Goal: Check status: Check status

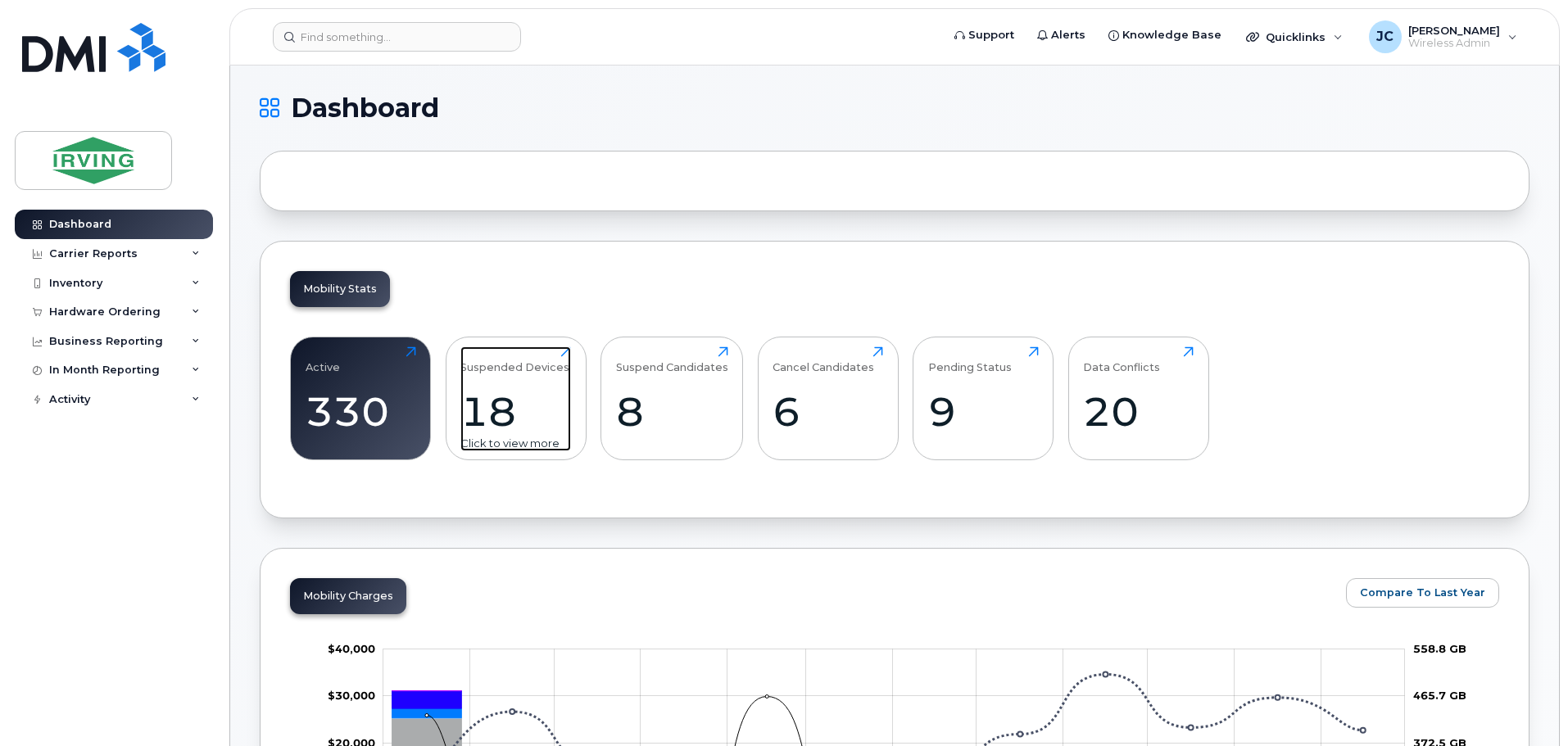
click at [517, 412] on div "18" at bounding box center [516, 412] width 110 height 48
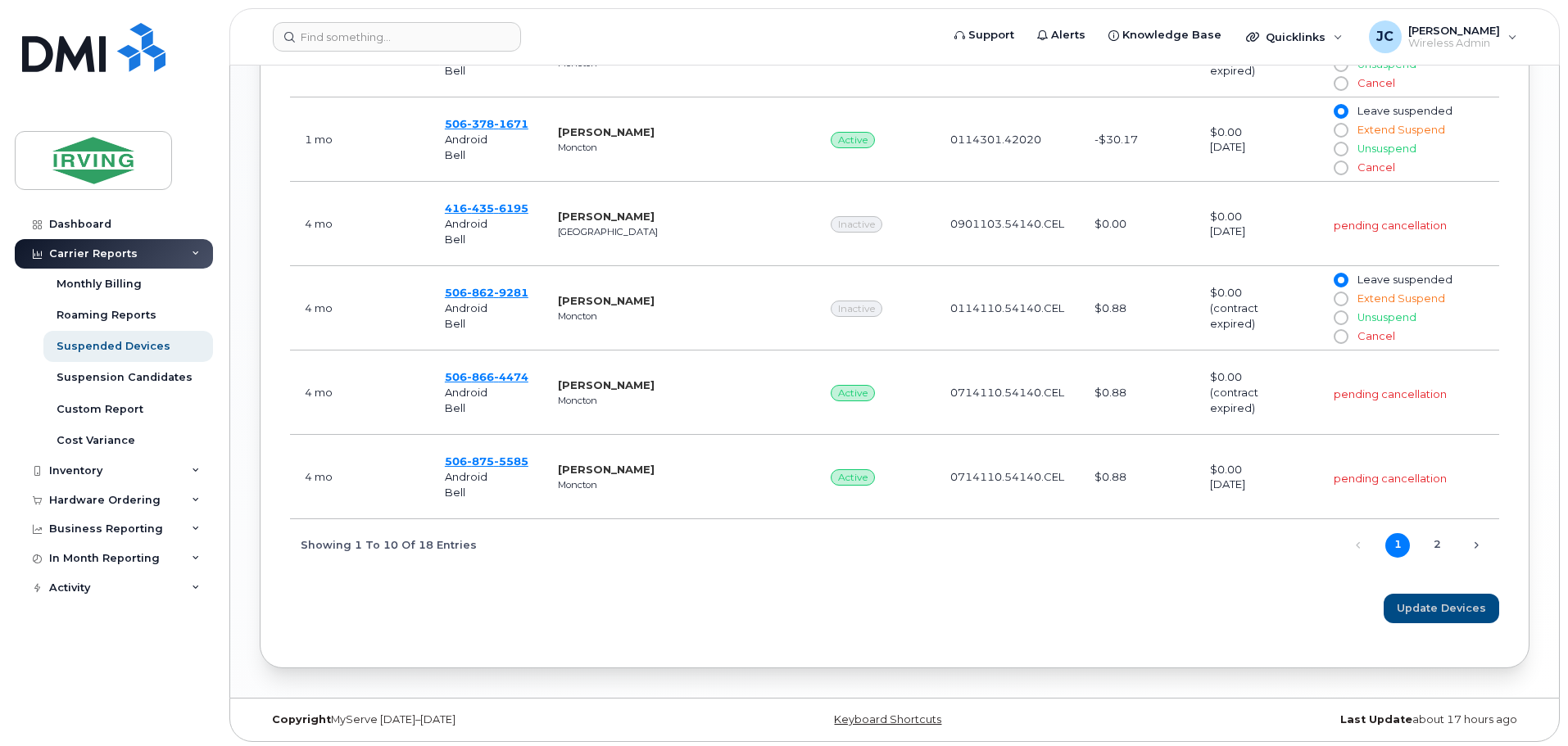
scroll to position [1171, 0]
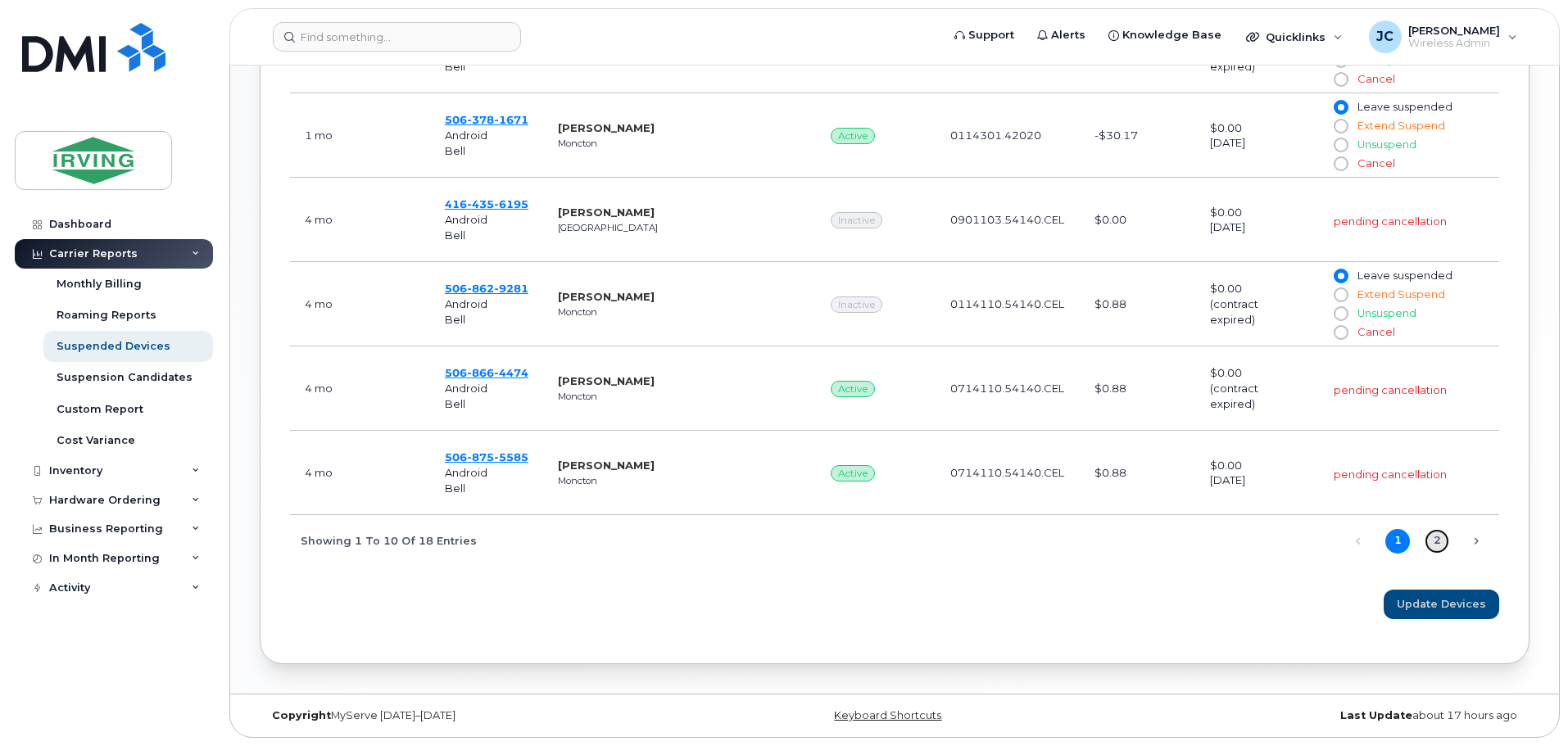
click at [1443, 539] on link "2" at bounding box center [1437, 541] width 25 height 25
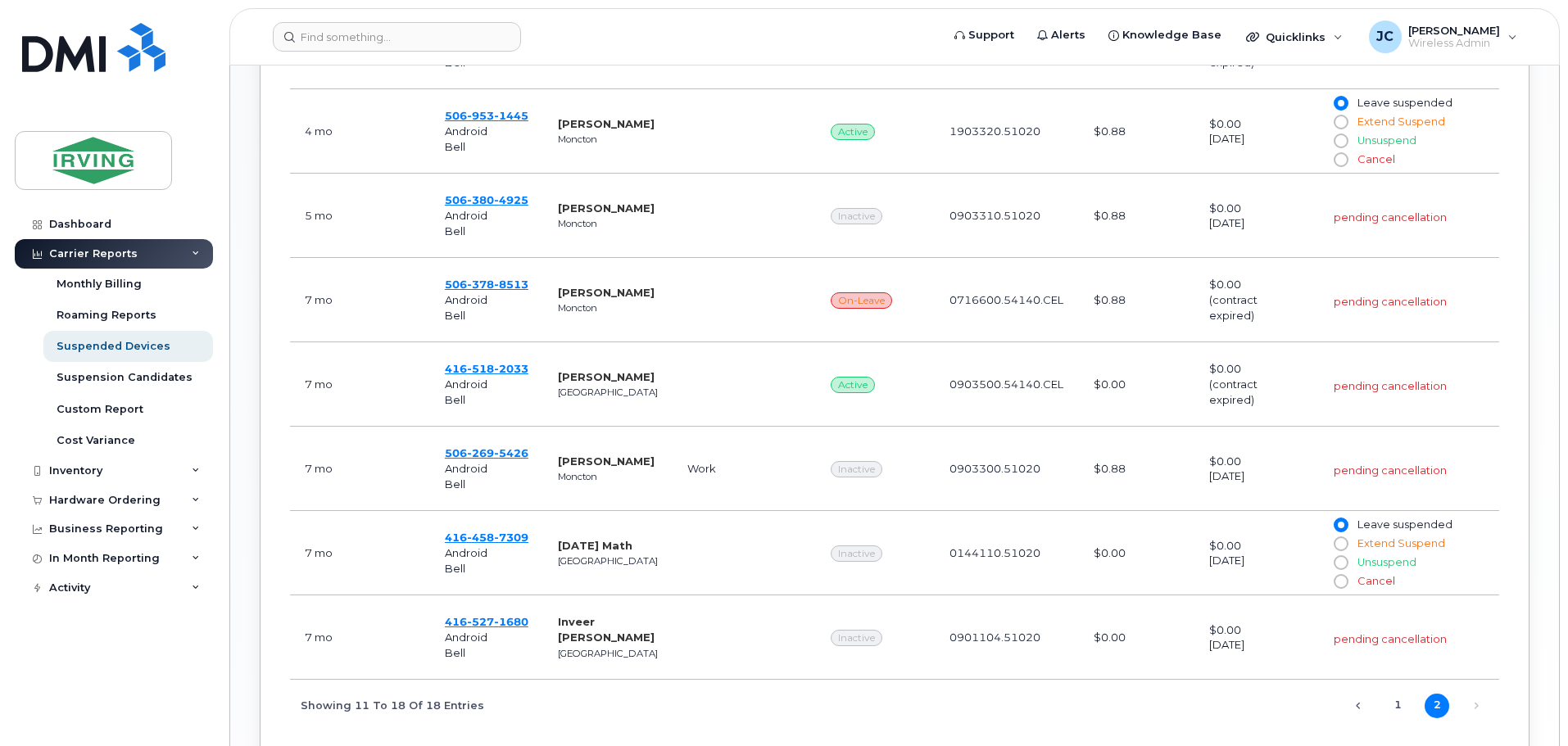
scroll to position [593, 0]
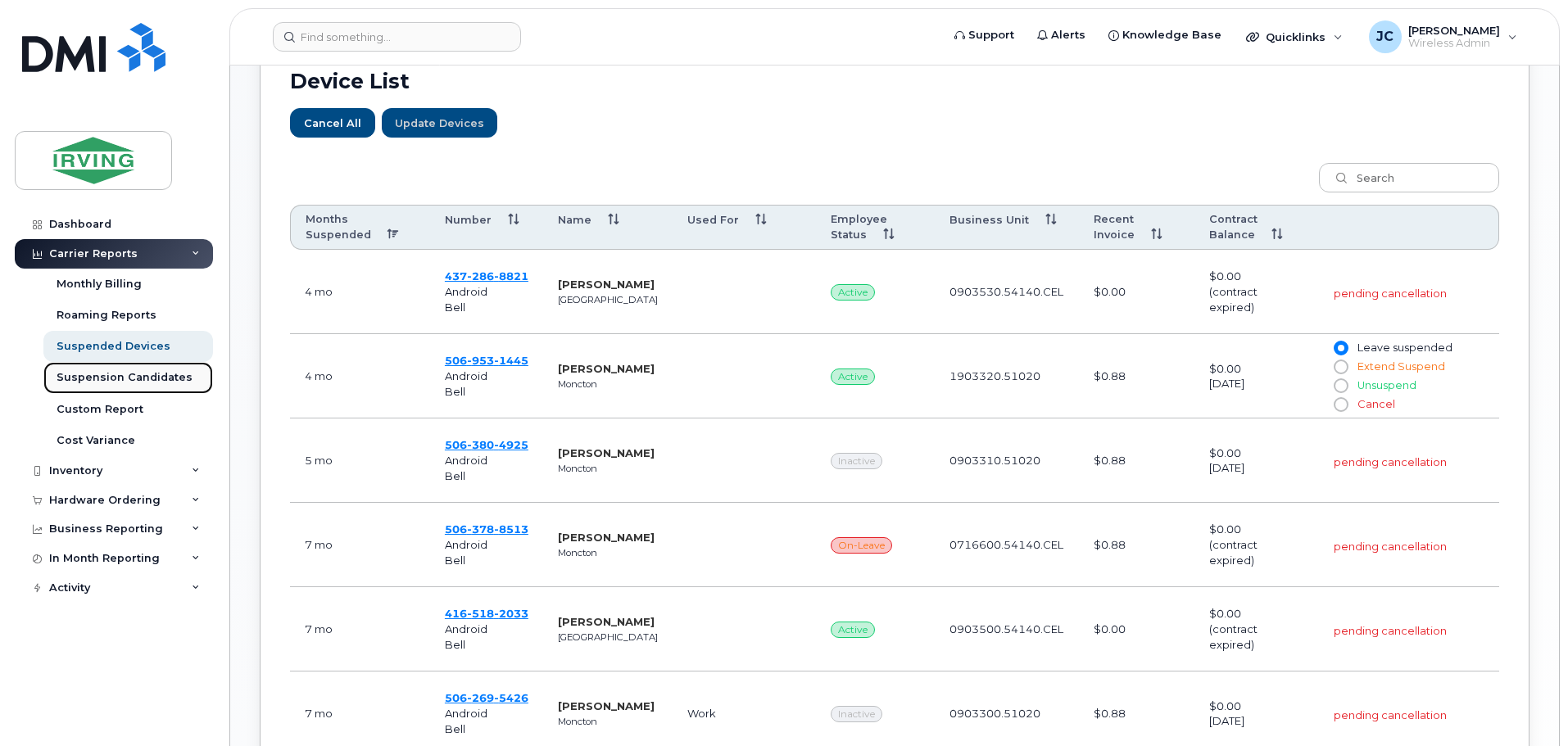
click at [99, 377] on div "Suspension Candidates" at bounding box center [124, 377] width 136 height 15
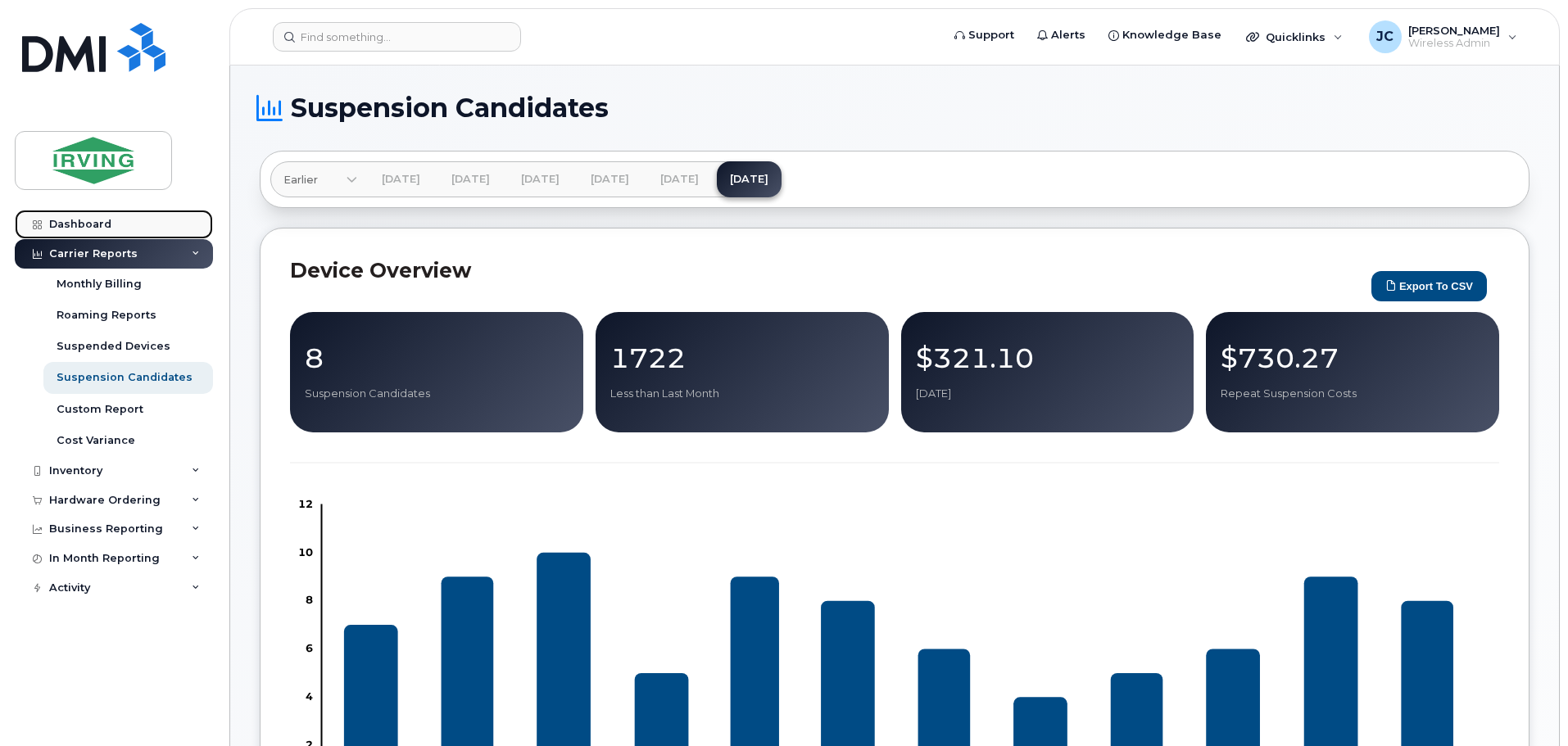
click at [106, 229] on div "Dashboard" at bounding box center [80, 224] width 62 height 13
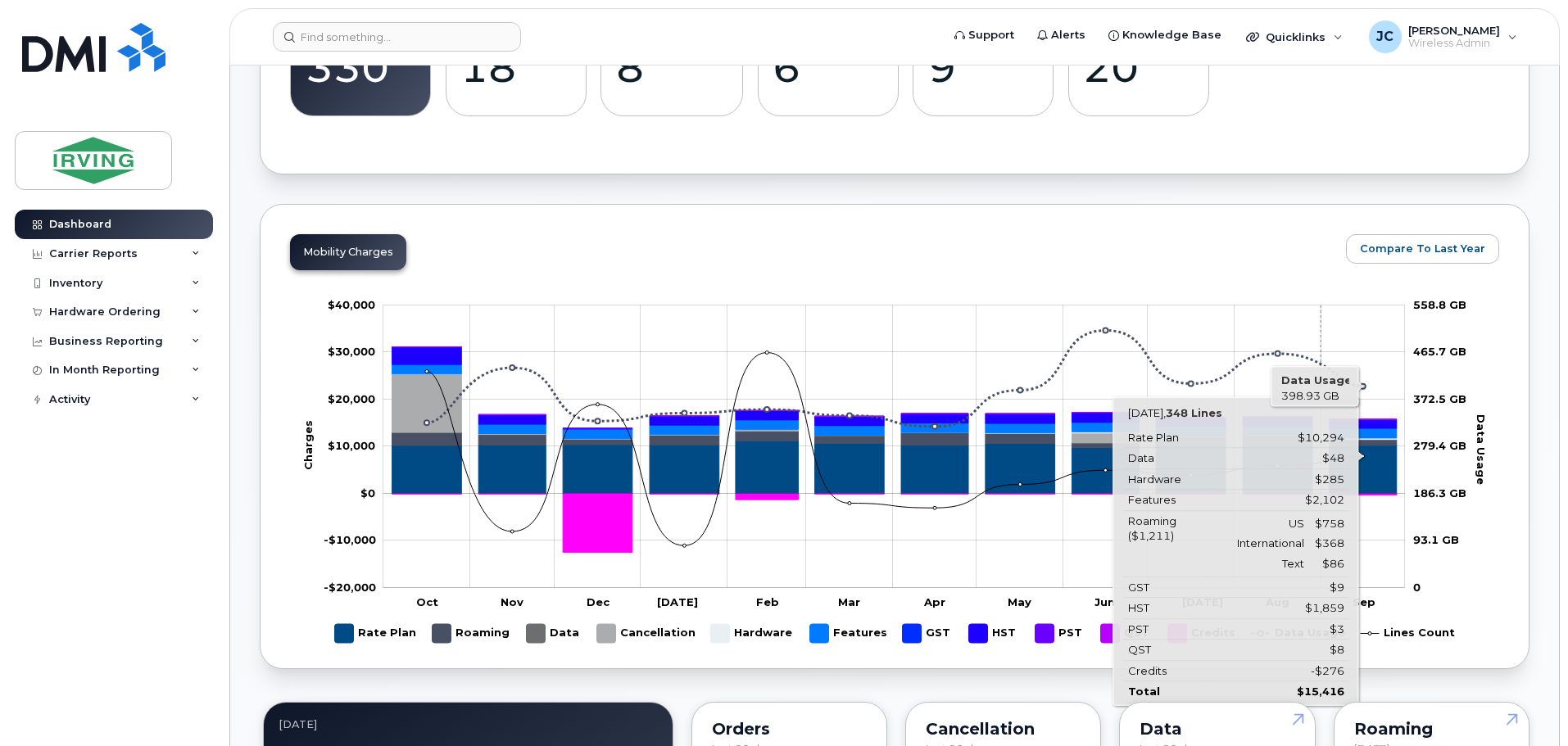
scroll to position [82, 0]
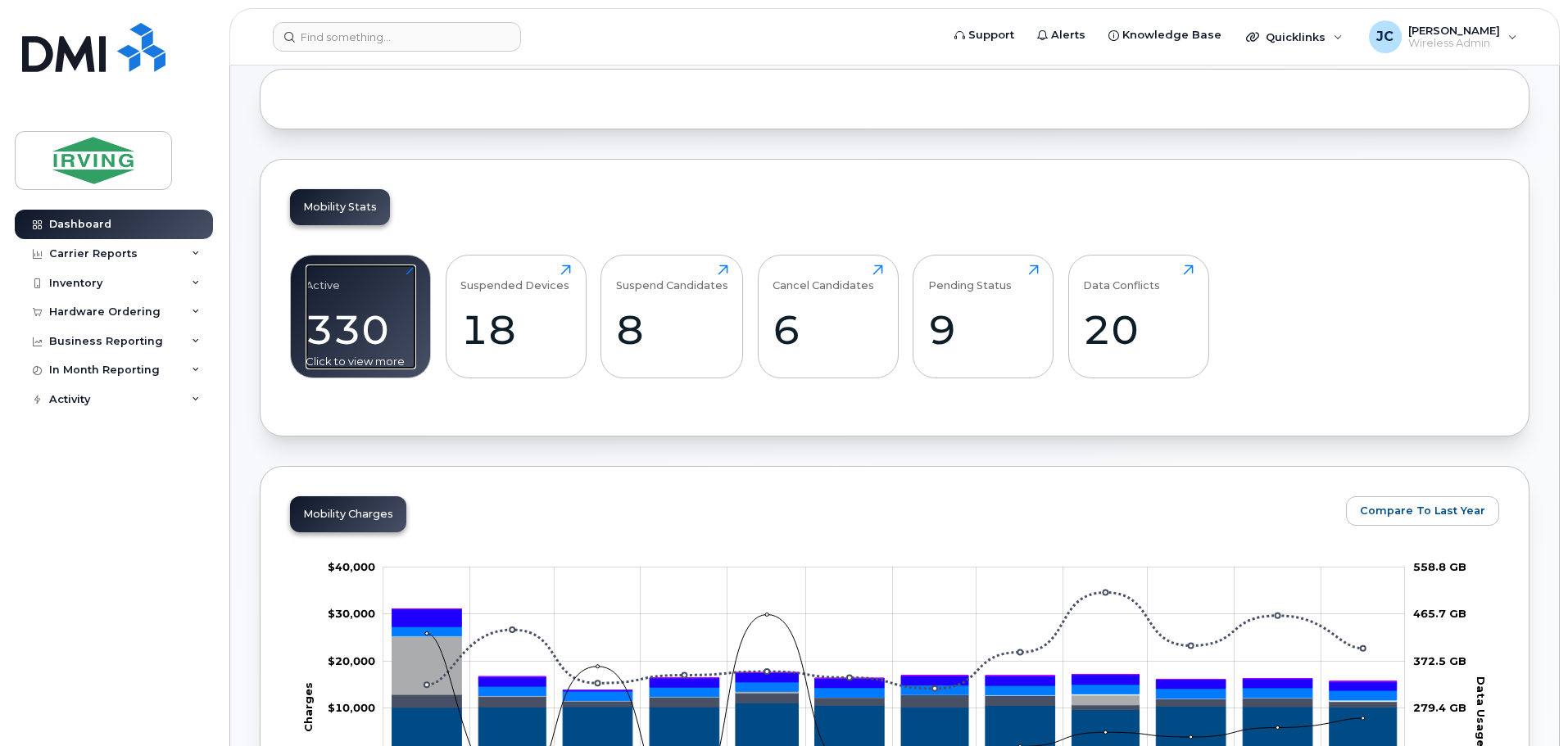
click at [355, 313] on div "330" at bounding box center [361, 329] width 110 height 48
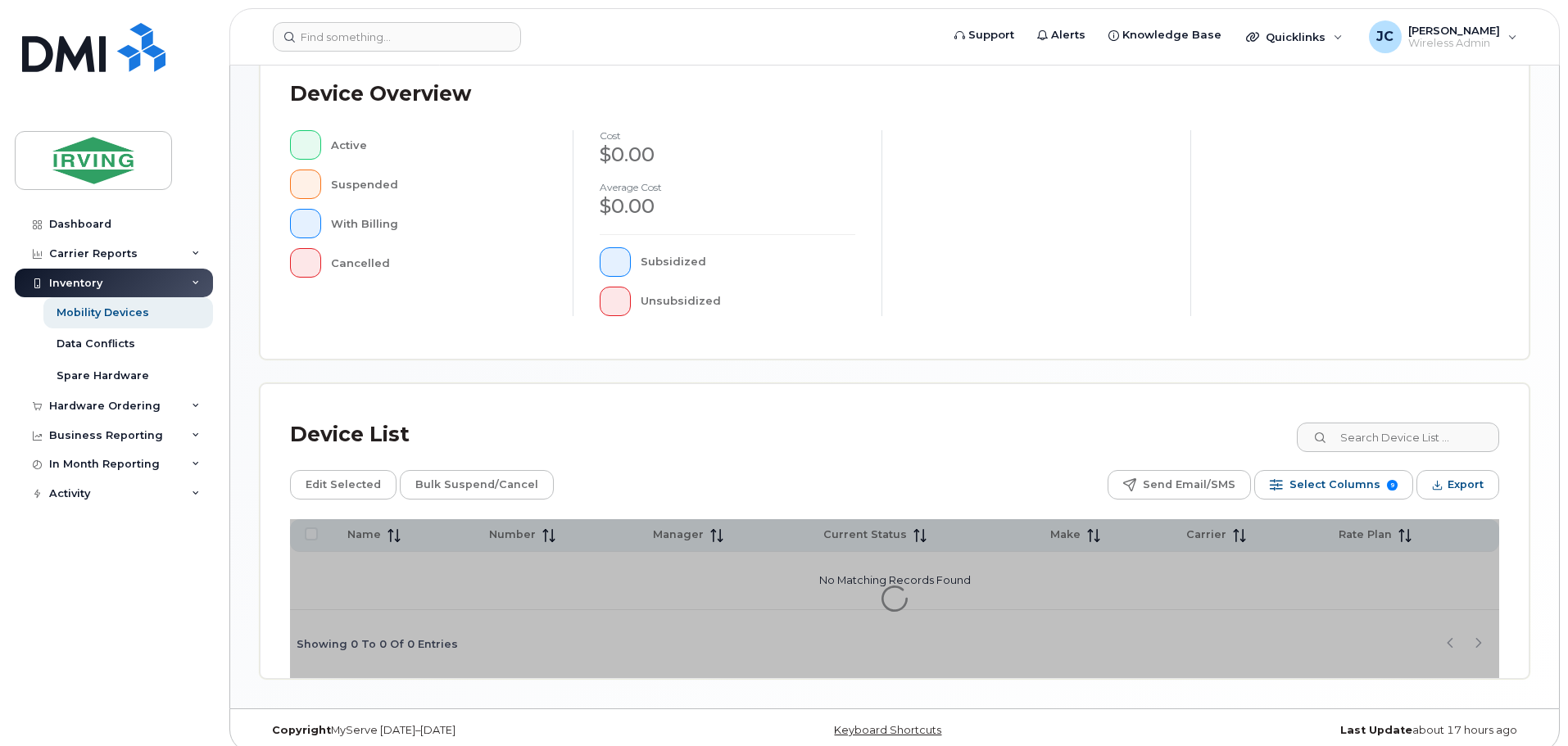
scroll to position [380, 0]
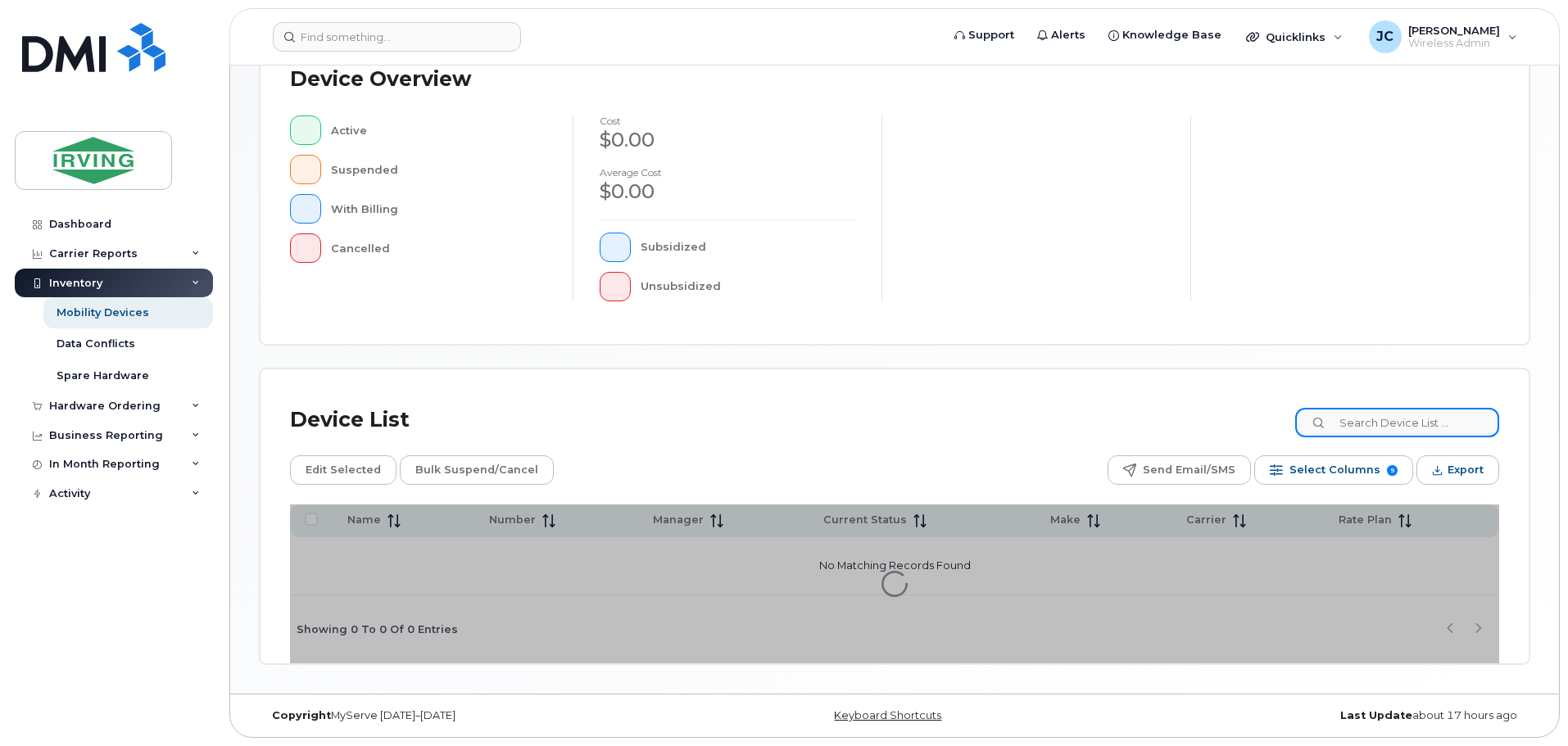
click at [1429, 418] on input at bounding box center [1396, 423] width 204 height 30
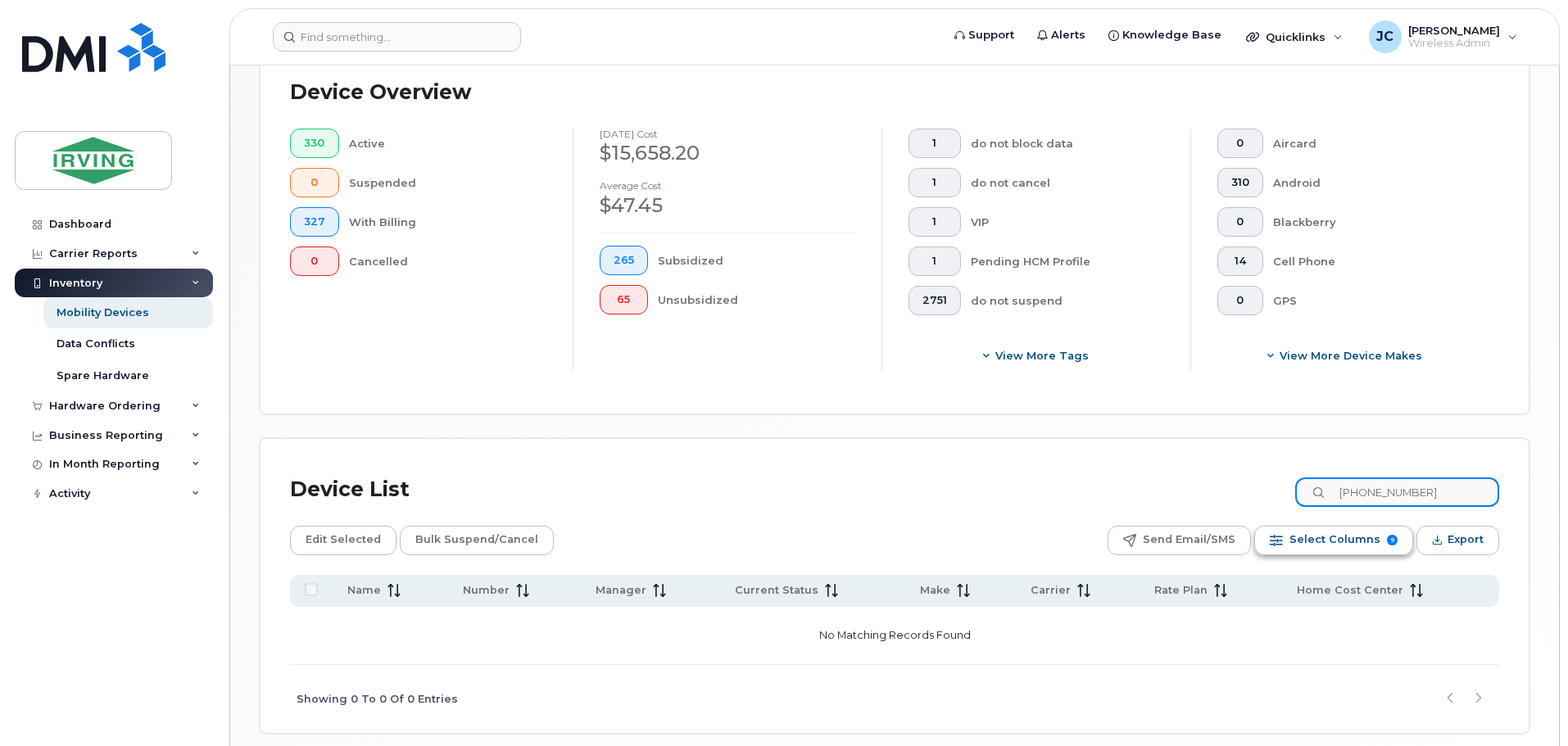
scroll to position [465, 0]
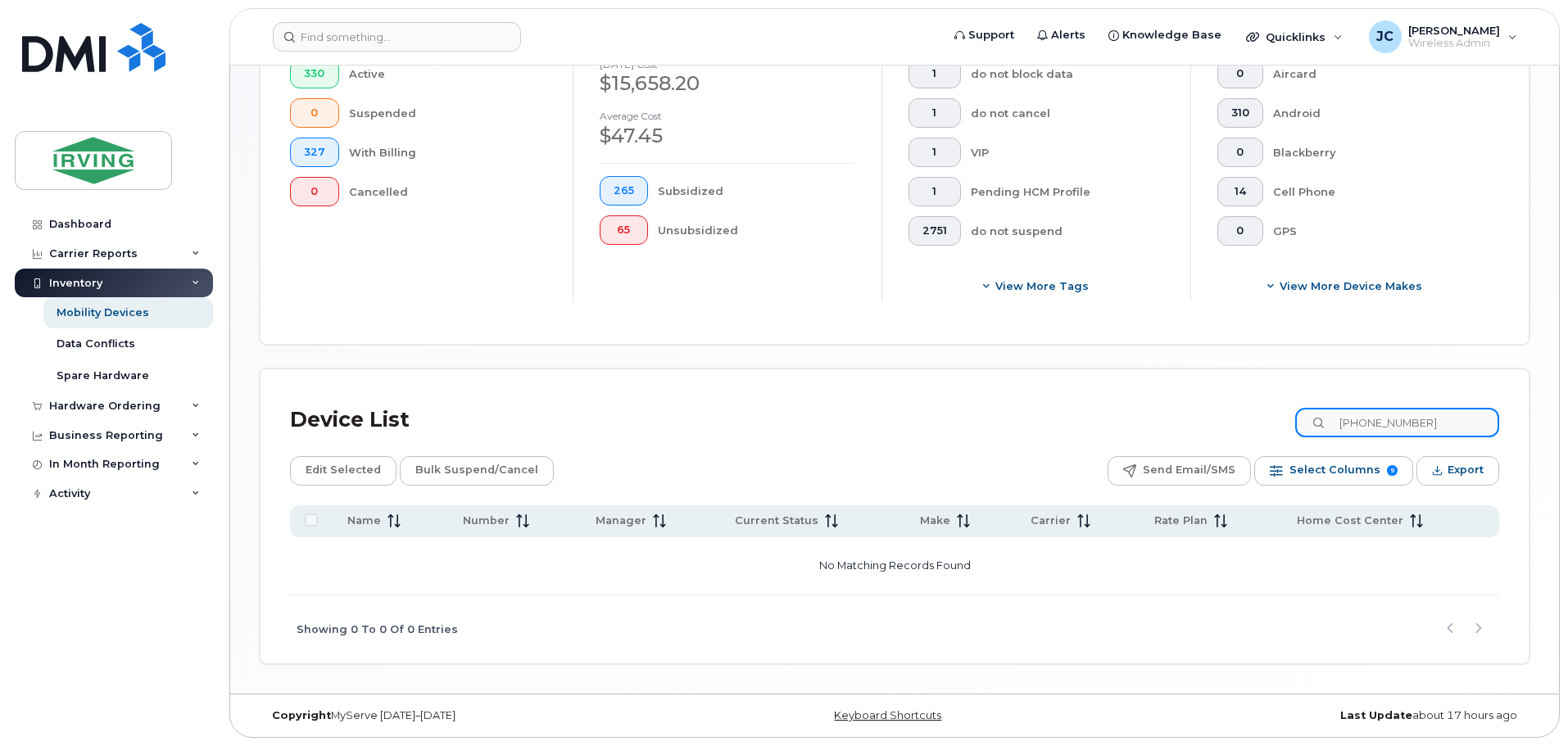
drag, startPoint x: 1447, startPoint y: 420, endPoint x: 1259, endPoint y: 440, distance: 189.1
click at [1259, 440] on div "Device List 506-378-9320" at bounding box center [894, 420] width 1209 height 43
click at [1437, 425] on input "allen kitchen." at bounding box center [1396, 423] width 204 height 30
type input "allen kitchen"
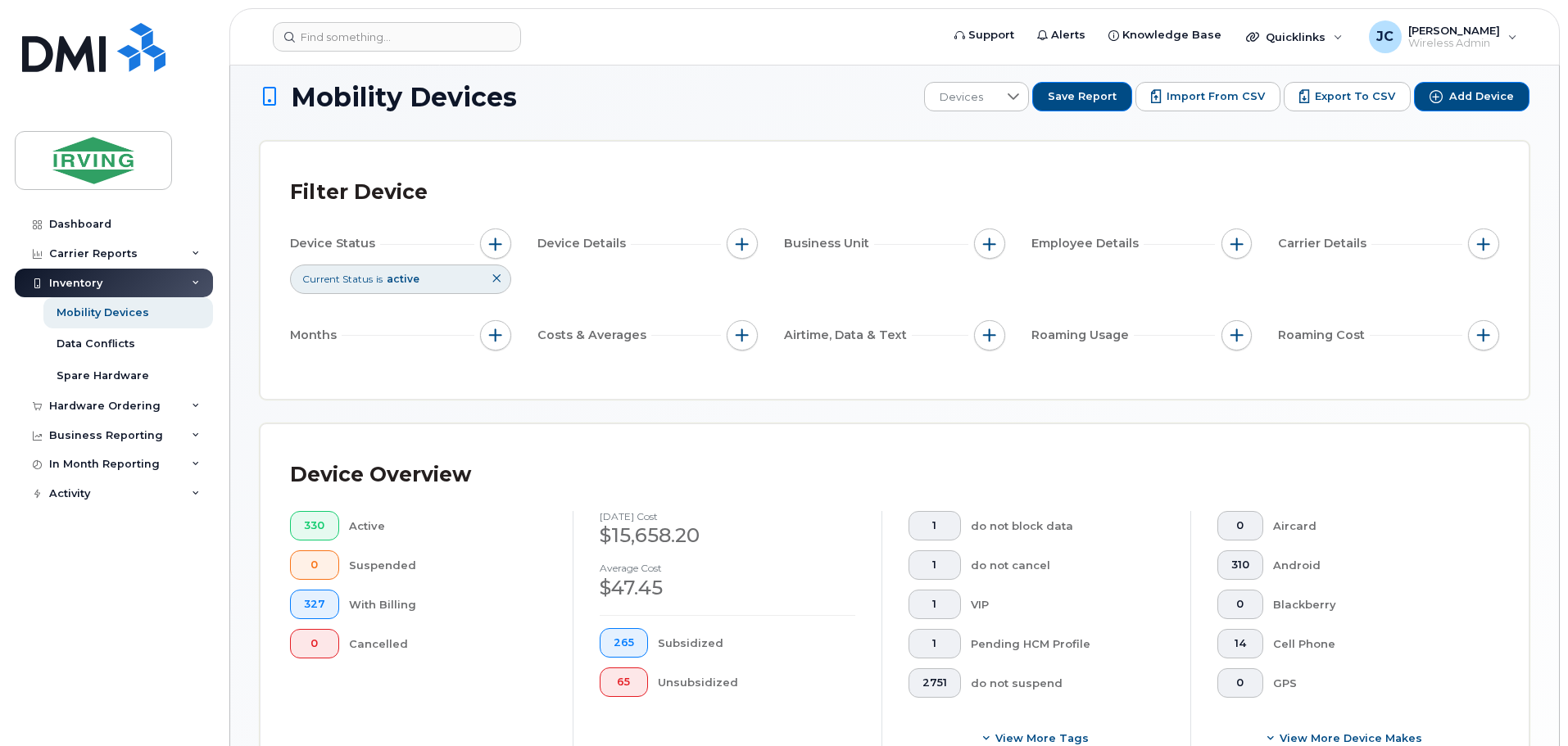
scroll to position [0, 0]
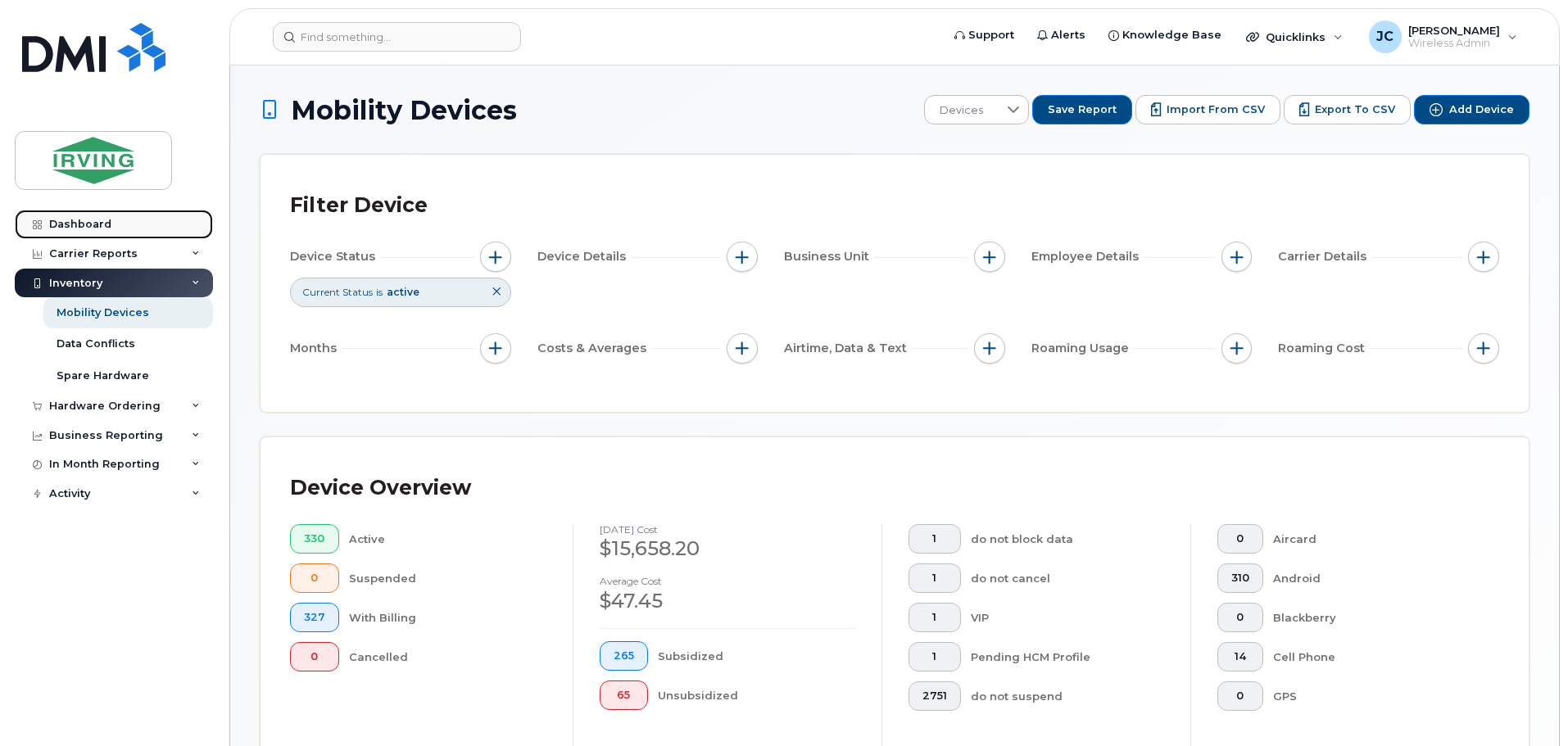
click at [76, 225] on div "Dashboard" at bounding box center [80, 224] width 62 height 13
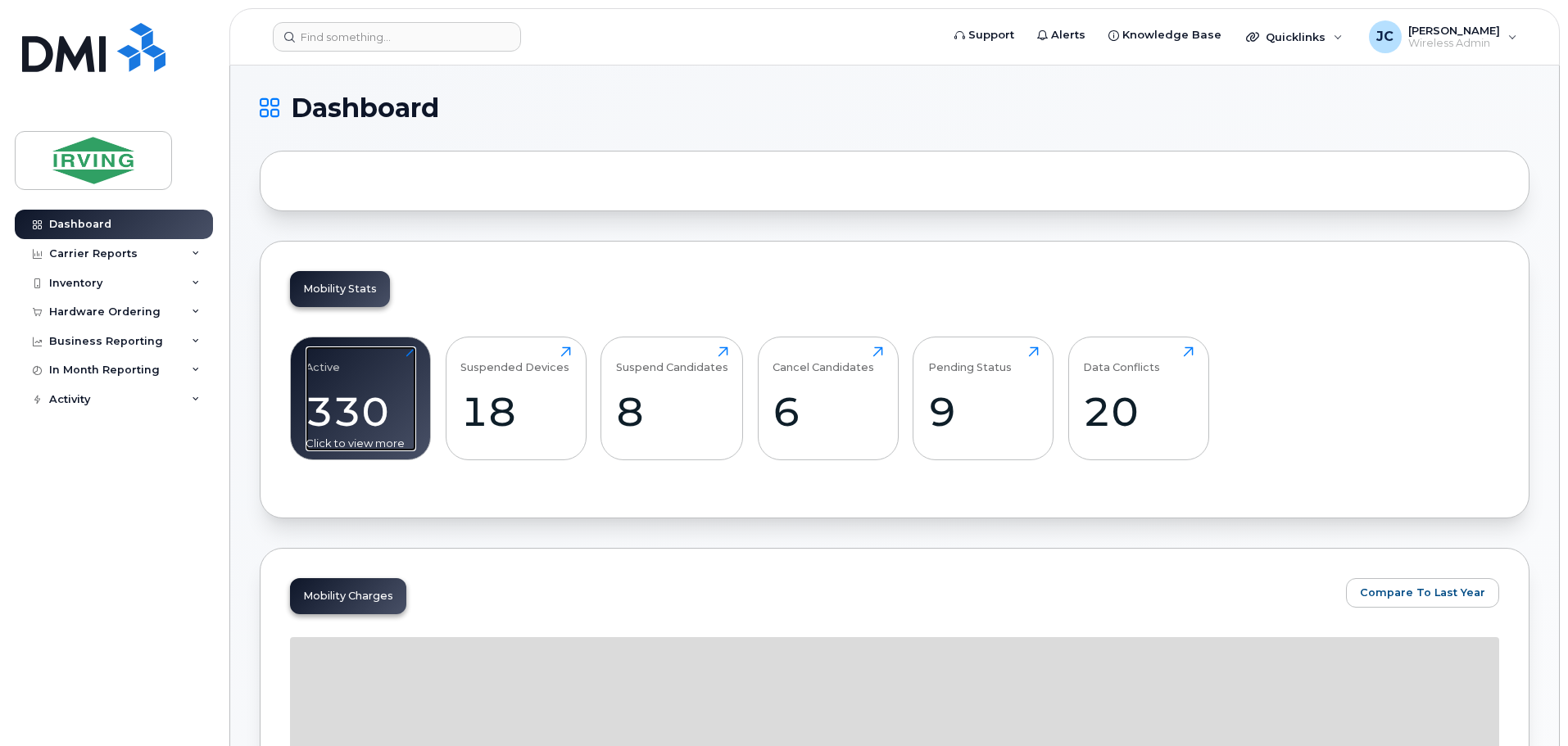
click at [334, 400] on div "330" at bounding box center [361, 412] width 110 height 48
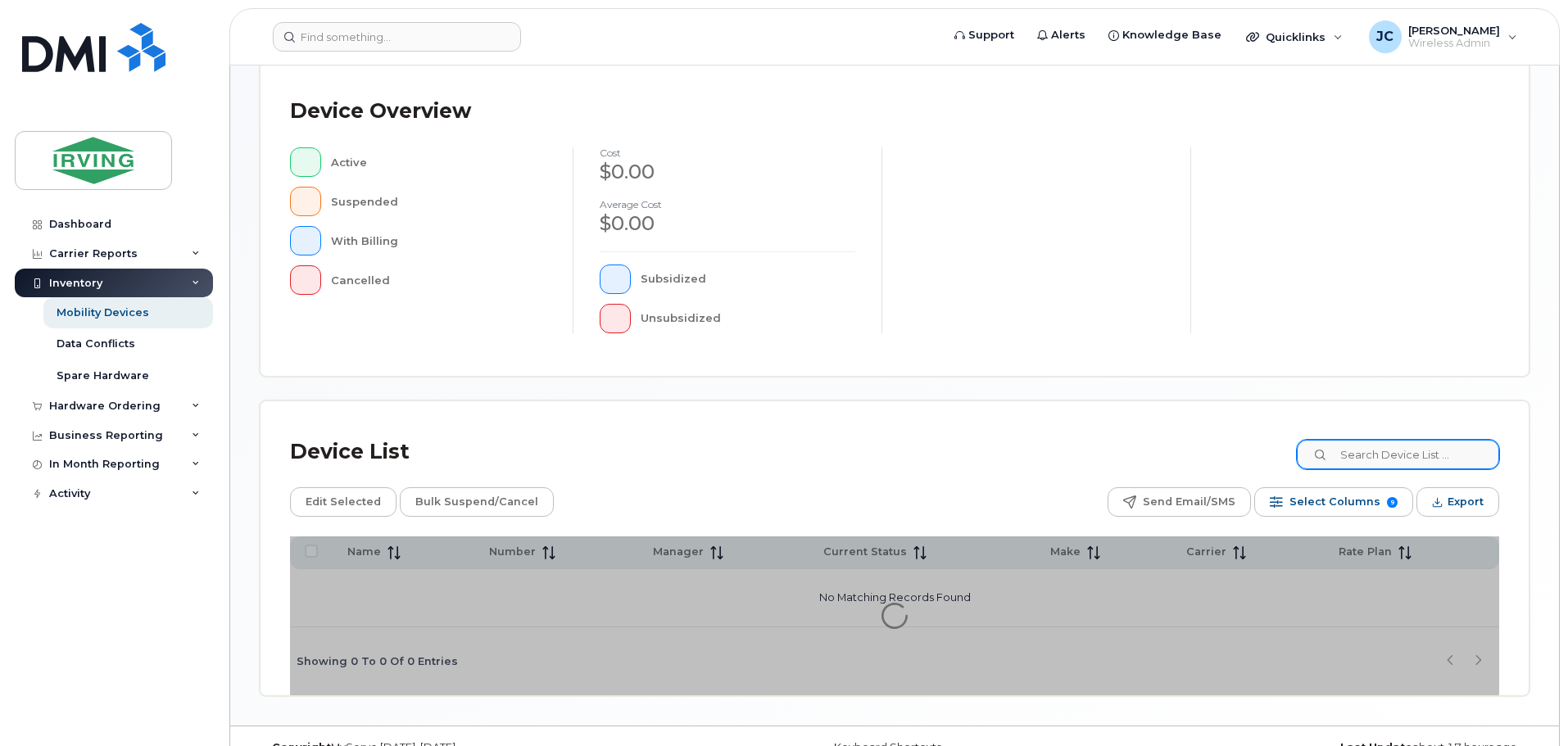
scroll to position [380, 0]
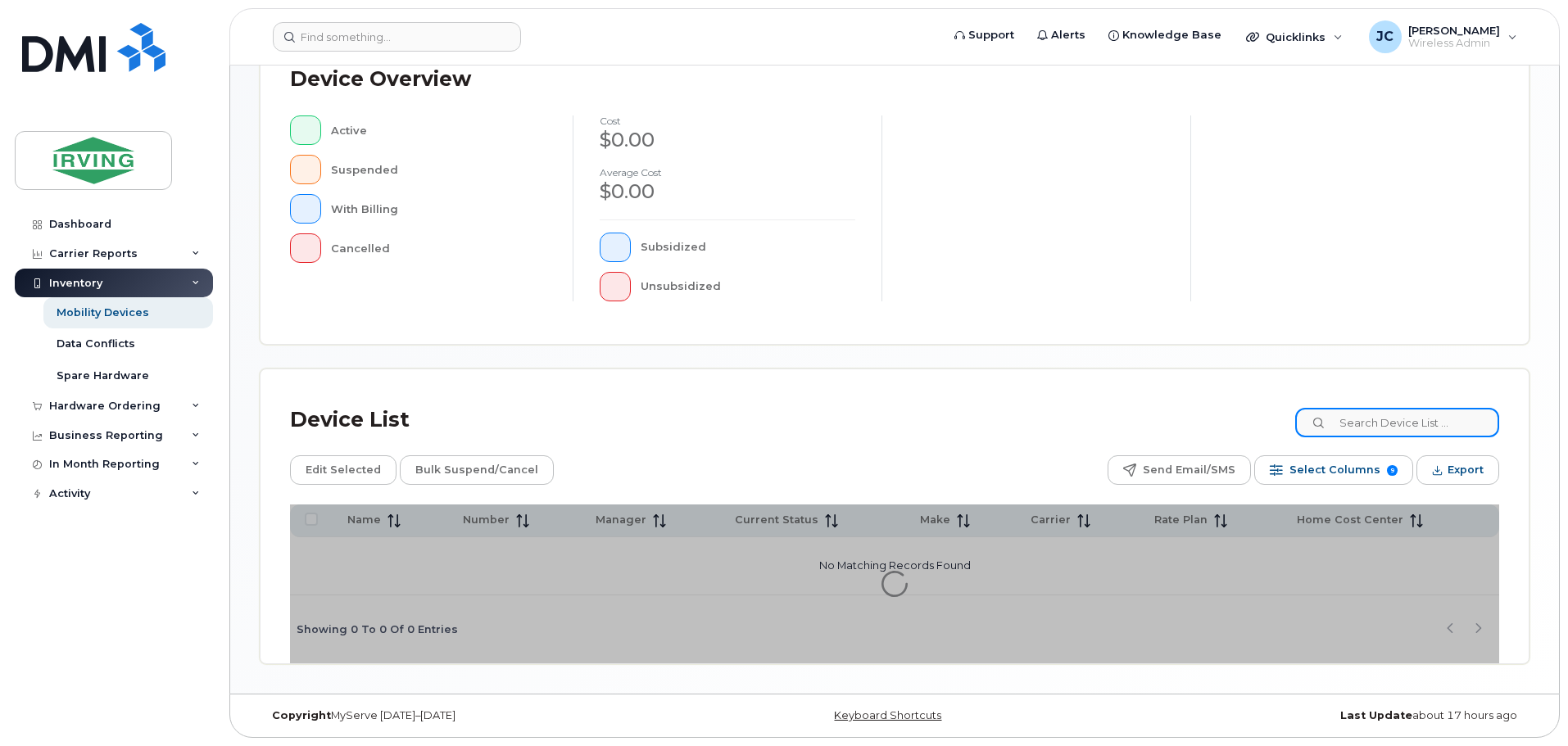
click at [1369, 421] on input at bounding box center [1396, 423] width 204 height 30
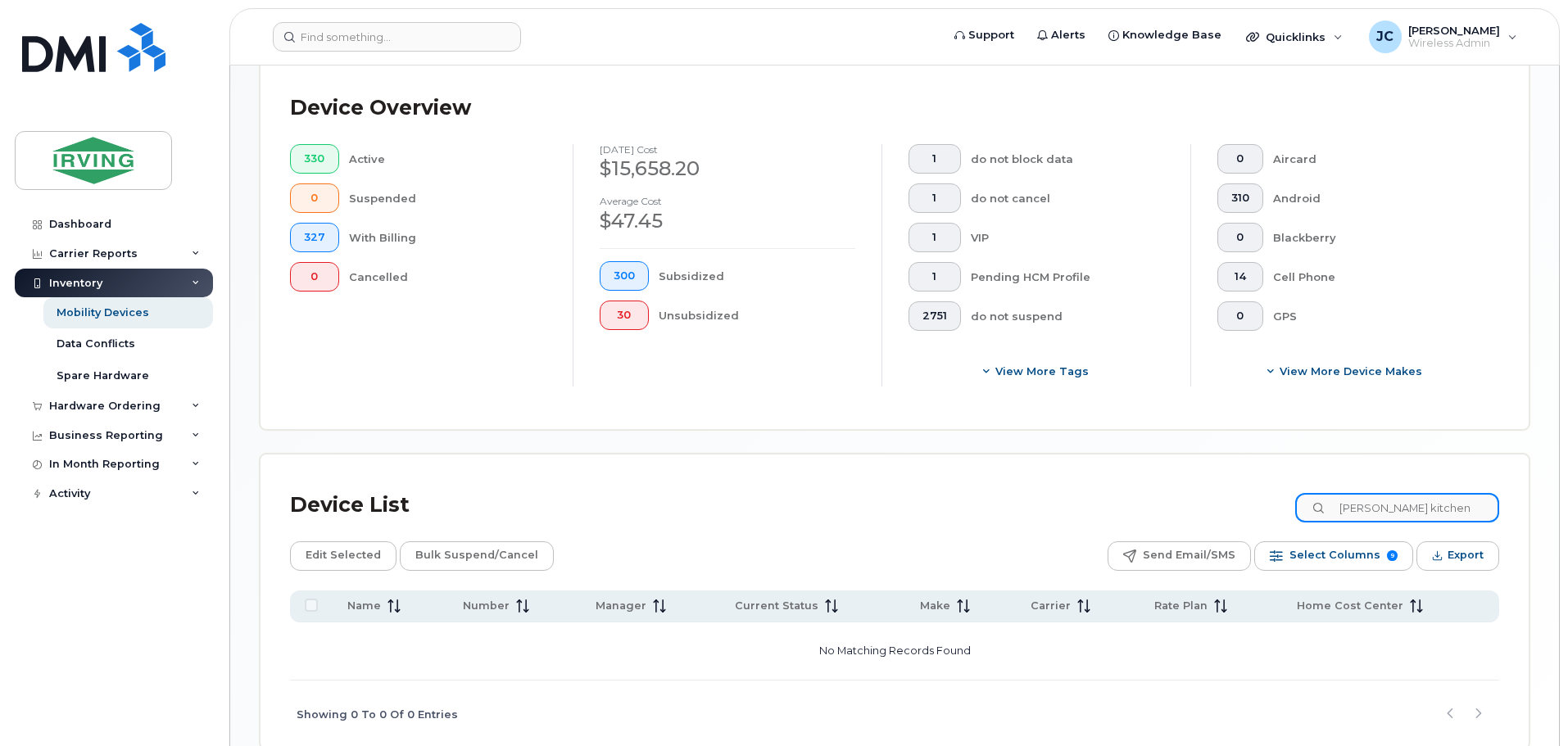
drag, startPoint x: 1438, startPoint y: 504, endPoint x: 1313, endPoint y: 519, distance: 125.9
click at [1313, 519] on div "allen kitchen" at bounding box center [1396, 508] width 204 height 30
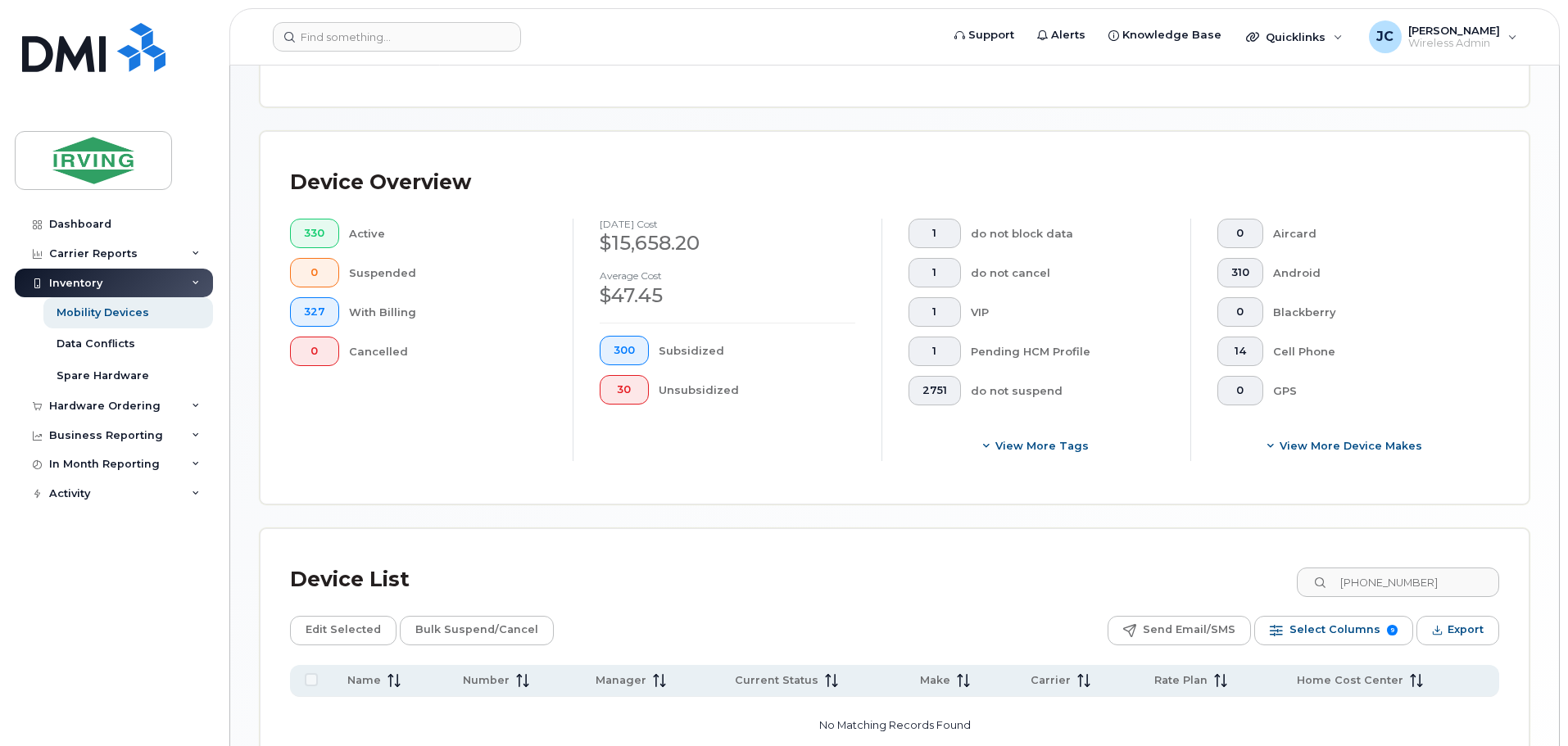
scroll to position [301, 0]
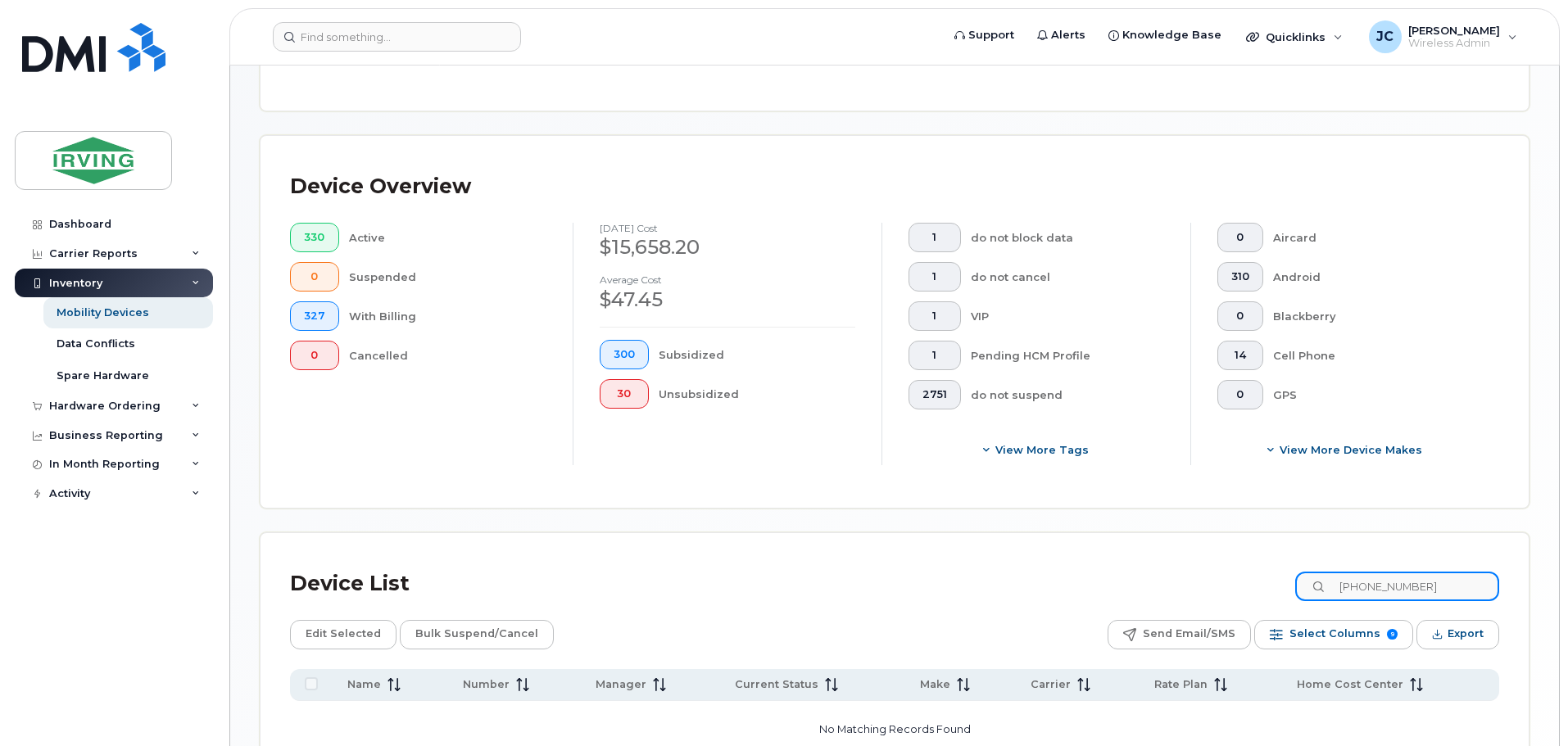
drag, startPoint x: 1442, startPoint y: 578, endPoint x: 1159, endPoint y: 595, distance: 283.5
click at [1159, 595] on div "Device List 506-378-9320" at bounding box center [894, 584] width 1209 height 43
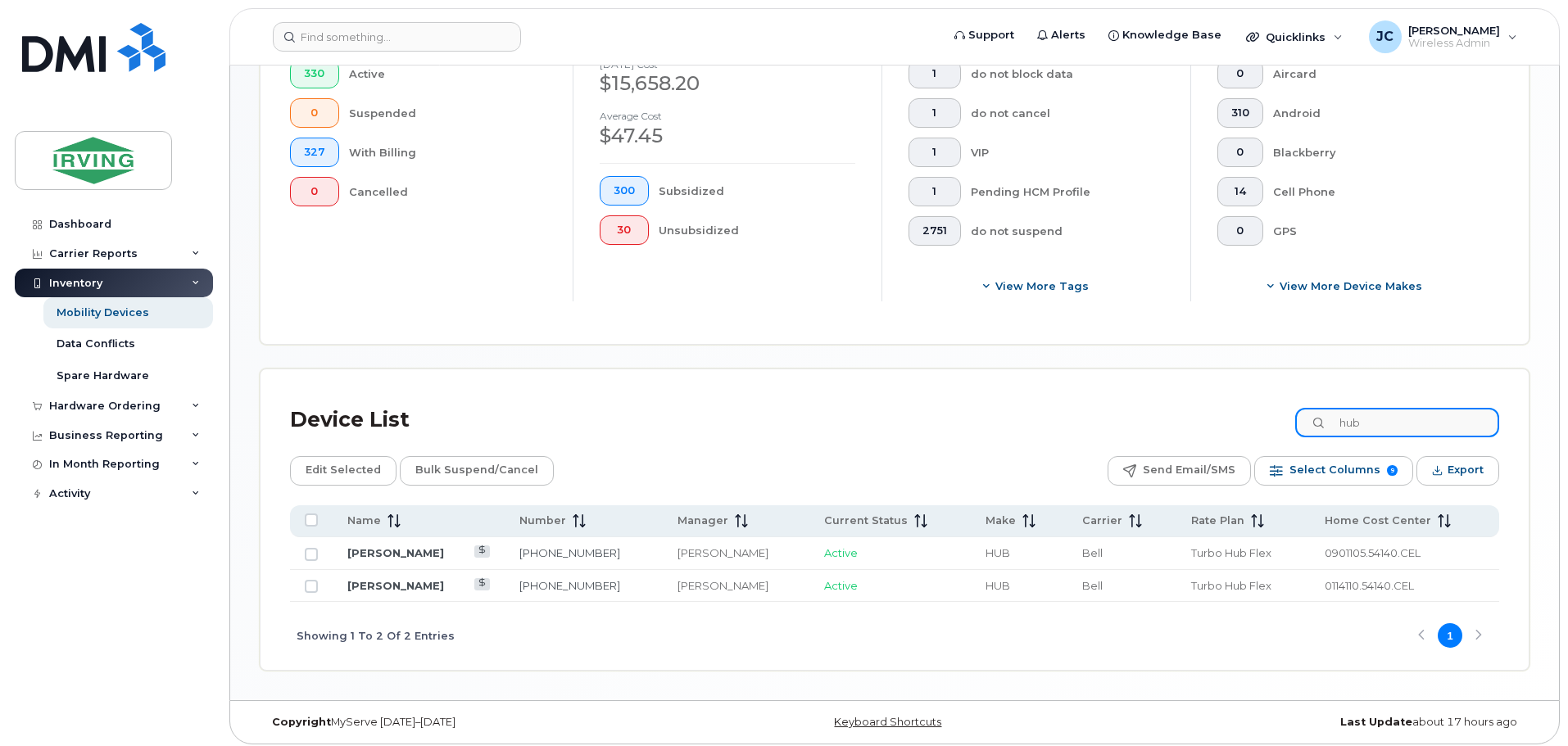
scroll to position [472, 0]
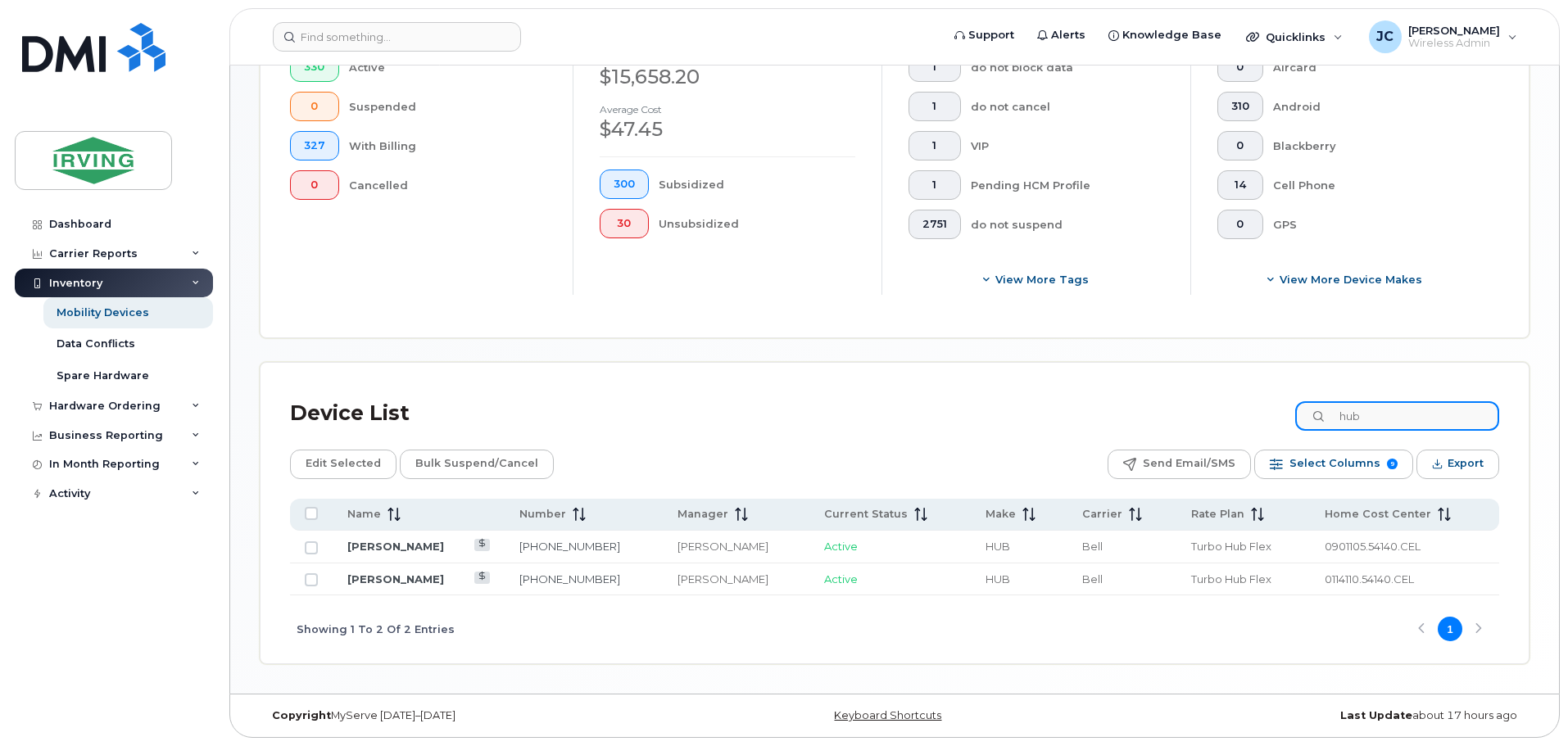
type input "hub"
click at [384, 581] on link "Michael House" at bounding box center [396, 579] width 96 height 13
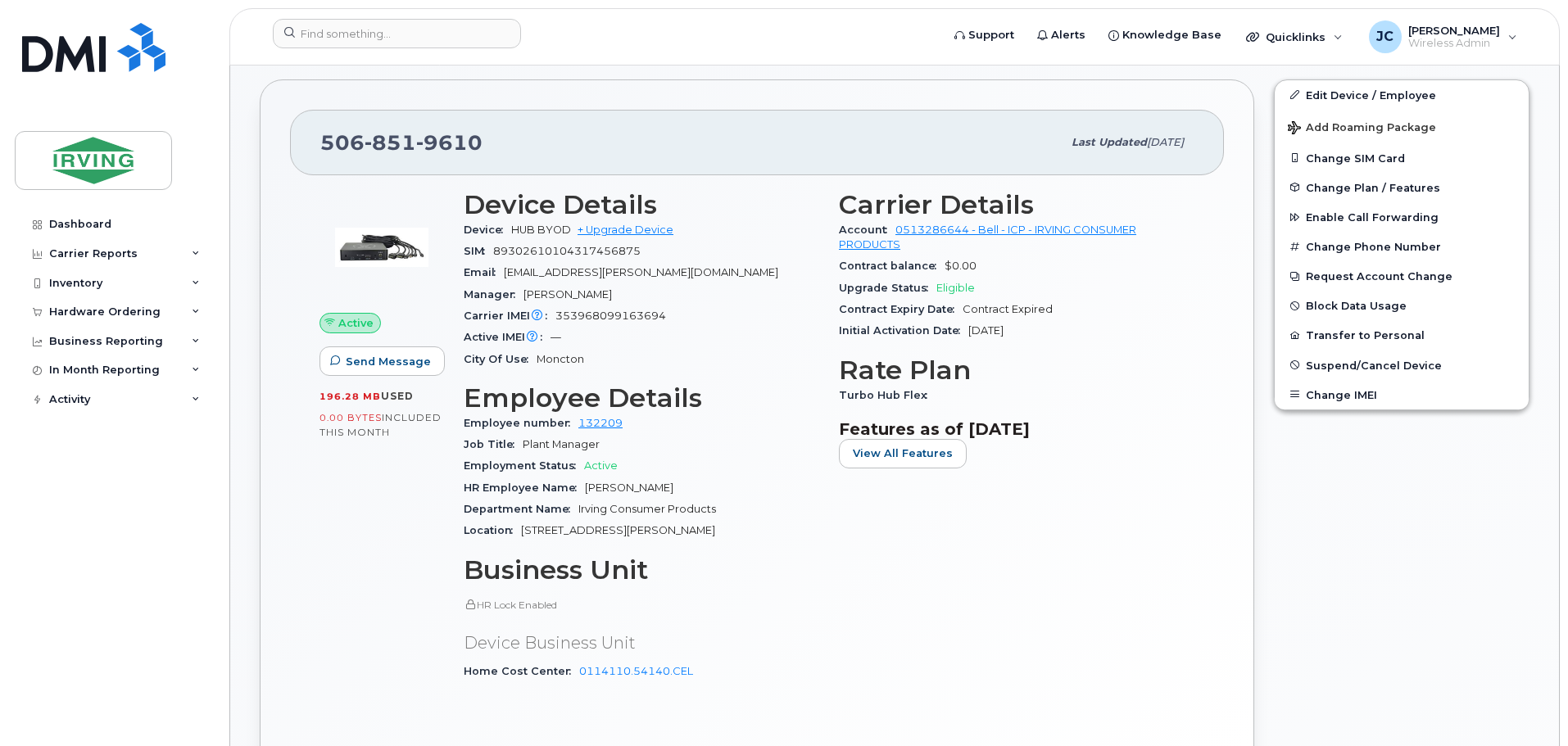
scroll to position [574, 0]
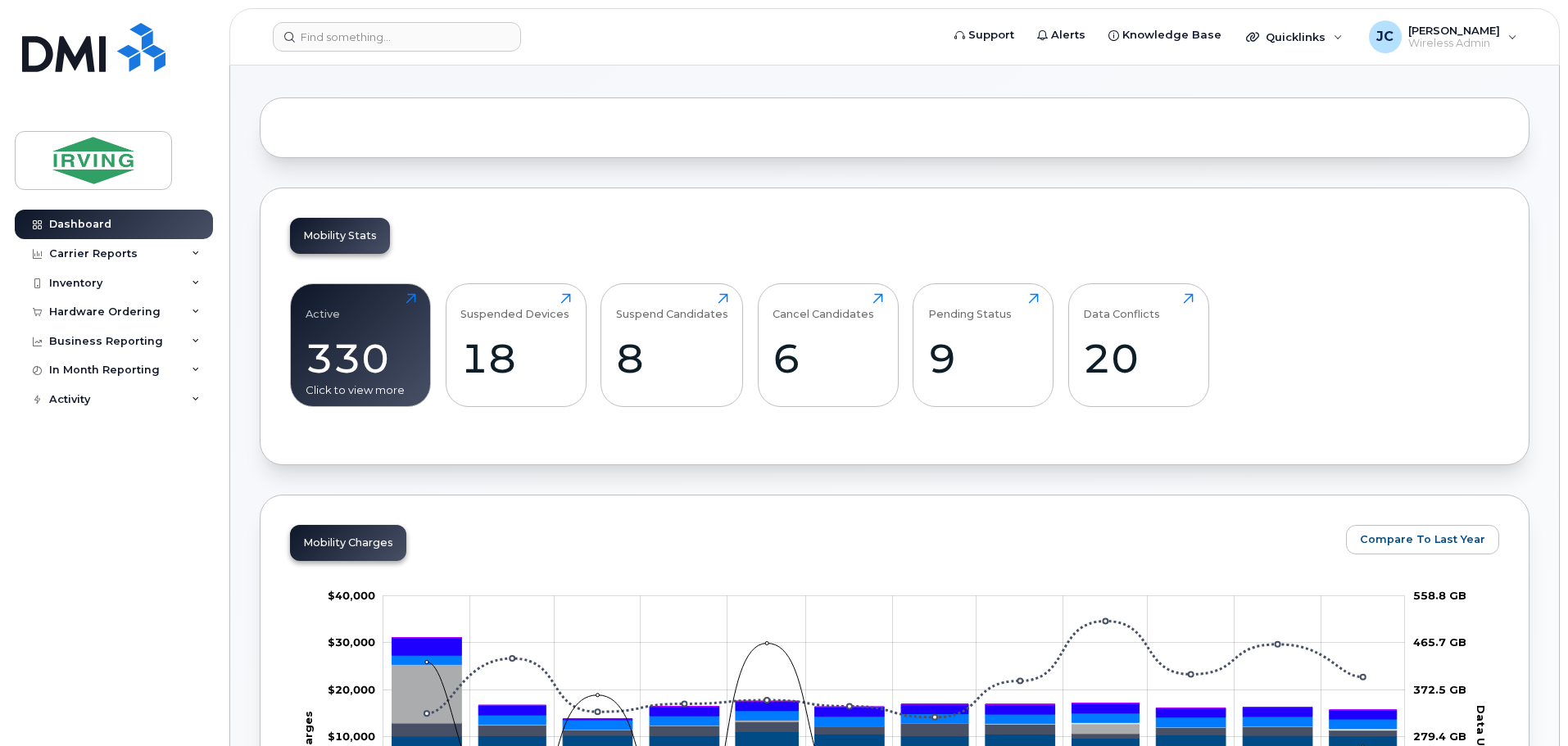
scroll to position [82, 0]
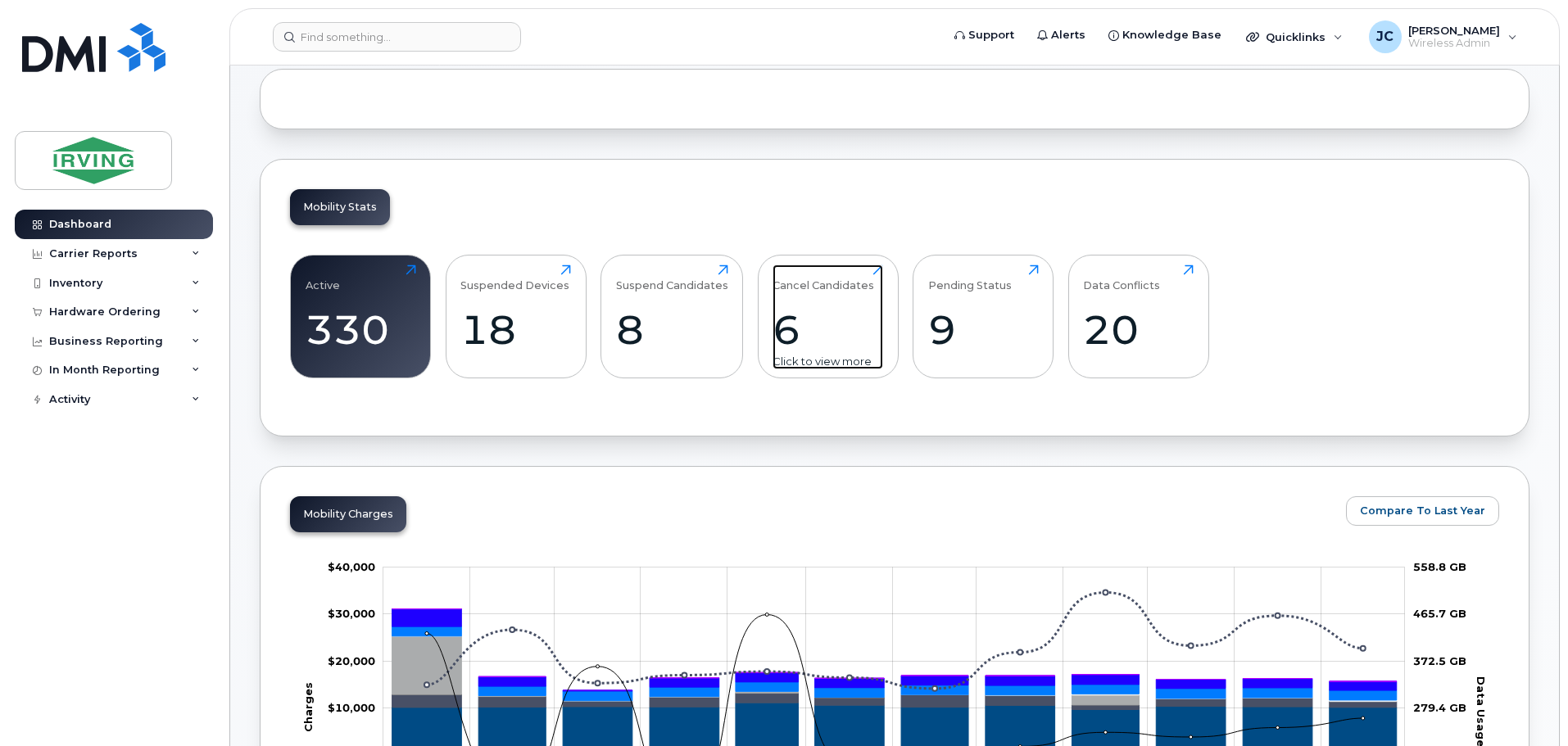
click at [809, 337] on div "6" at bounding box center [827, 329] width 110 height 48
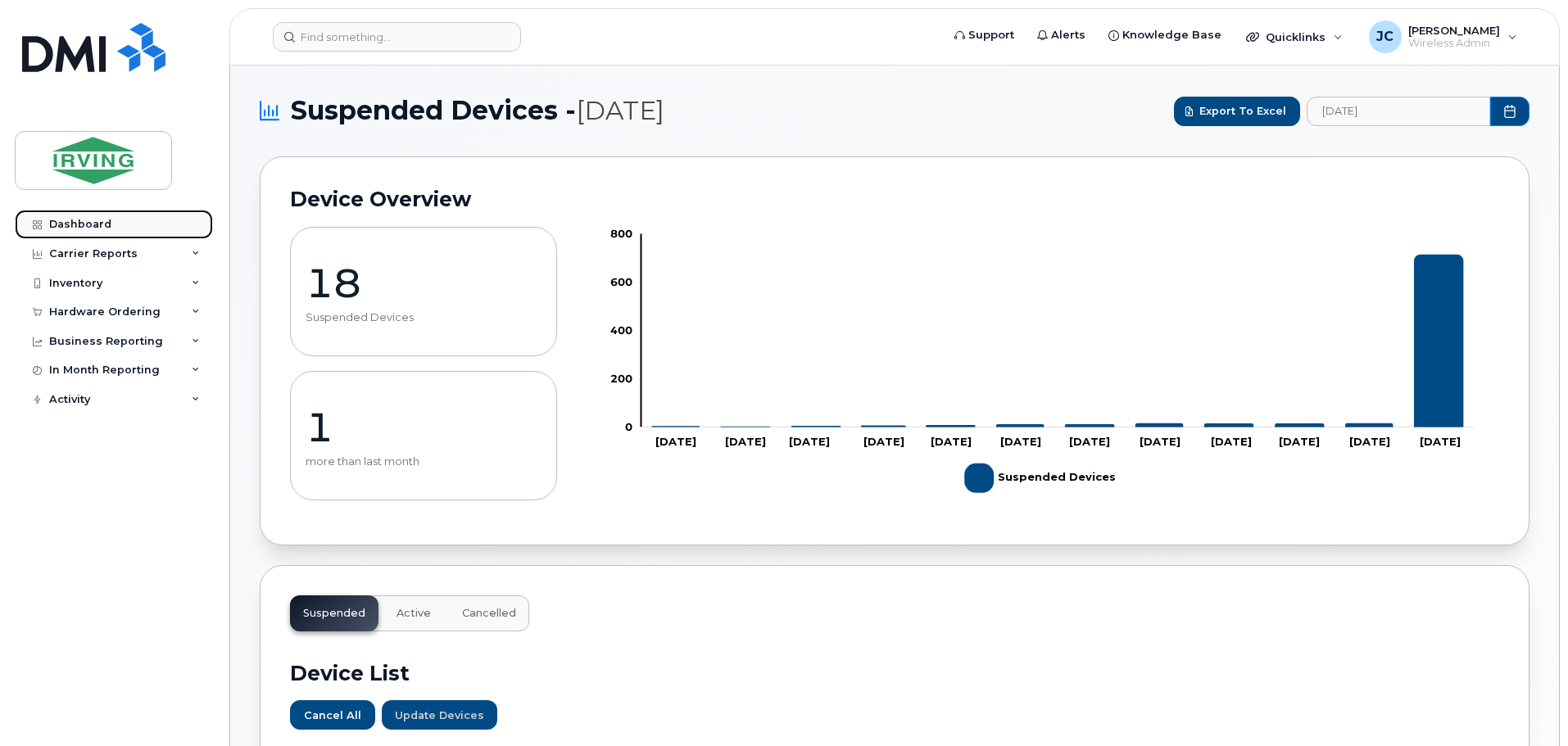
click at [72, 221] on div "Dashboard" at bounding box center [80, 224] width 62 height 13
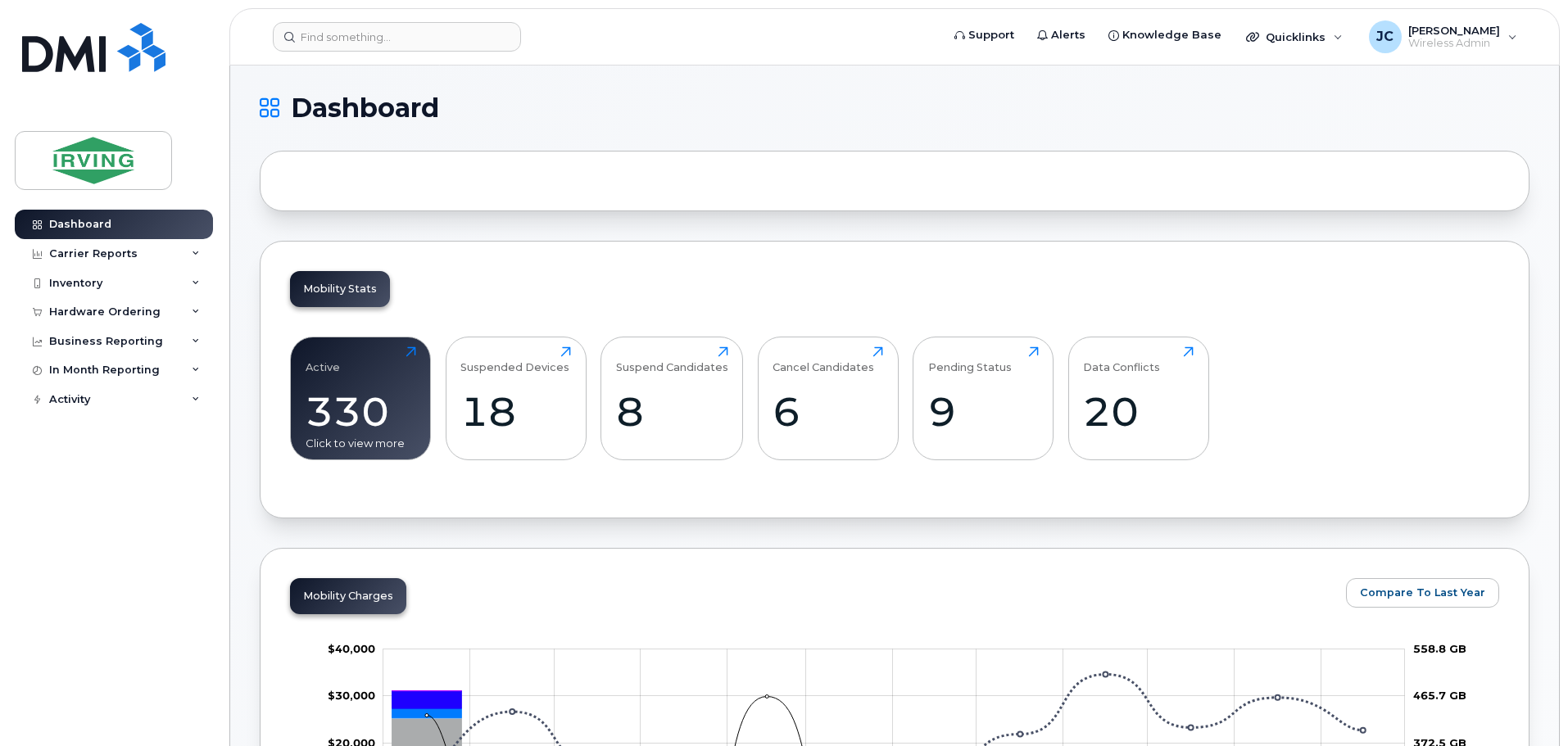
scroll to position [82, 0]
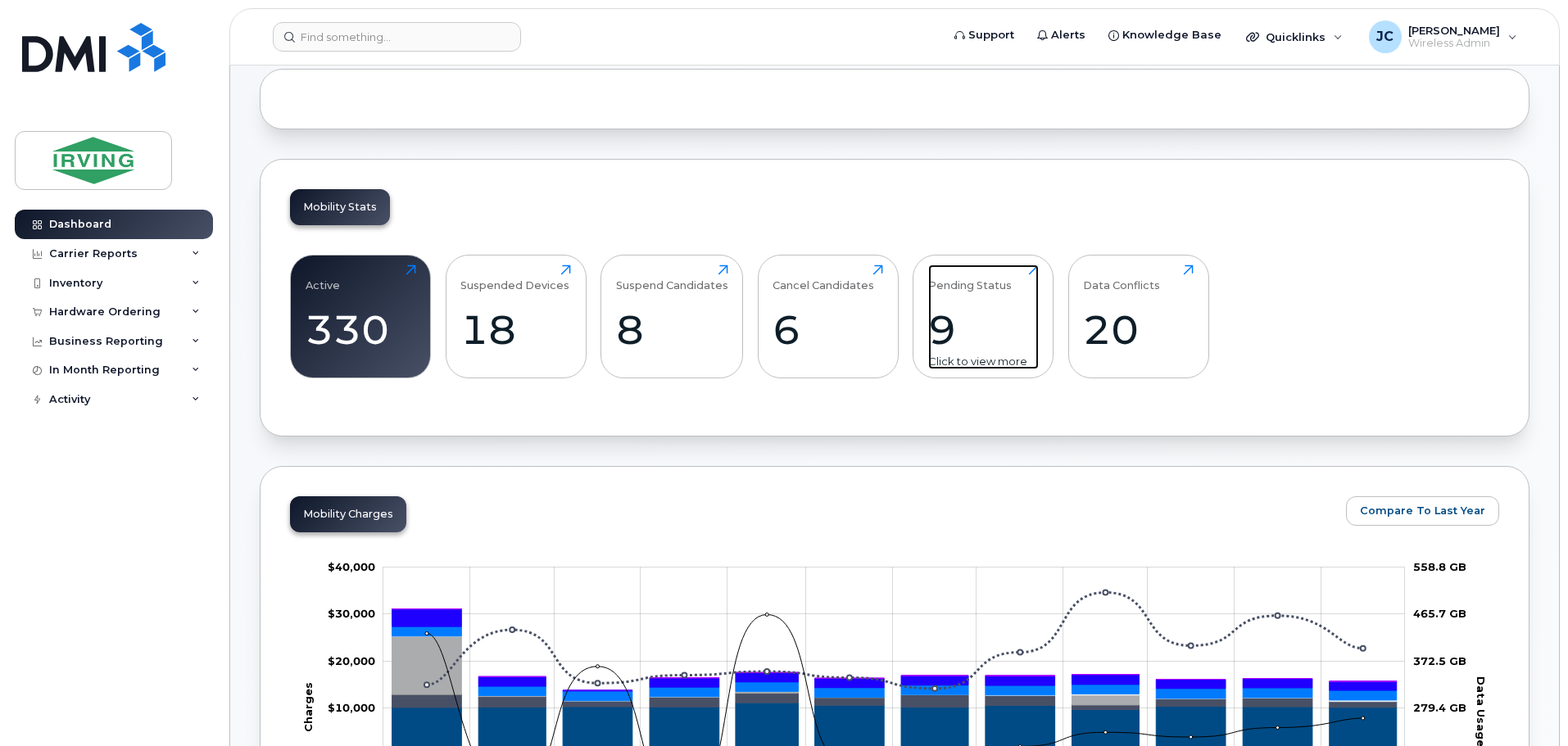
click at [971, 319] on div "9" at bounding box center [983, 329] width 110 height 48
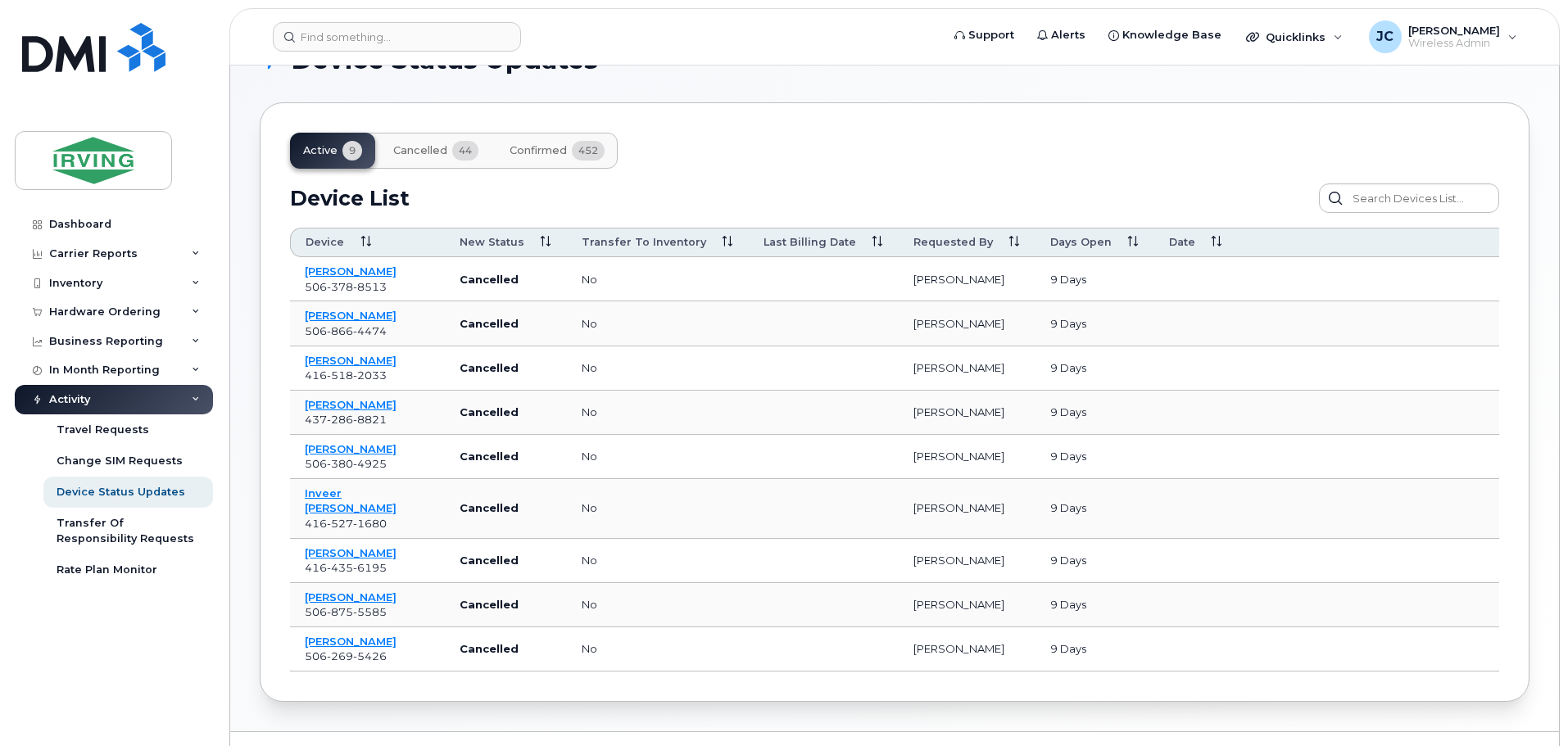
scroll to position [75, 0]
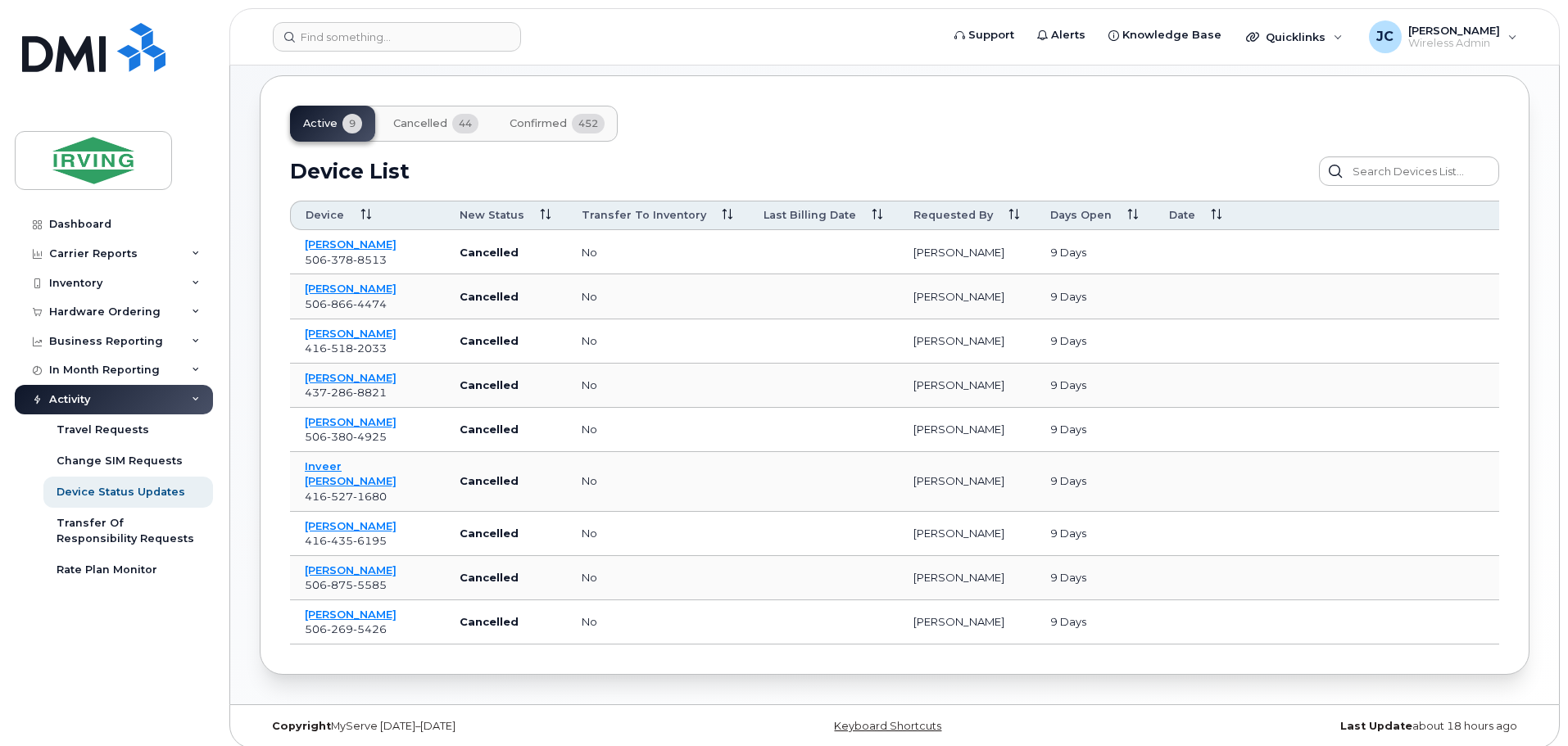
click at [404, 124] on span "Cancelled" at bounding box center [420, 123] width 54 height 13
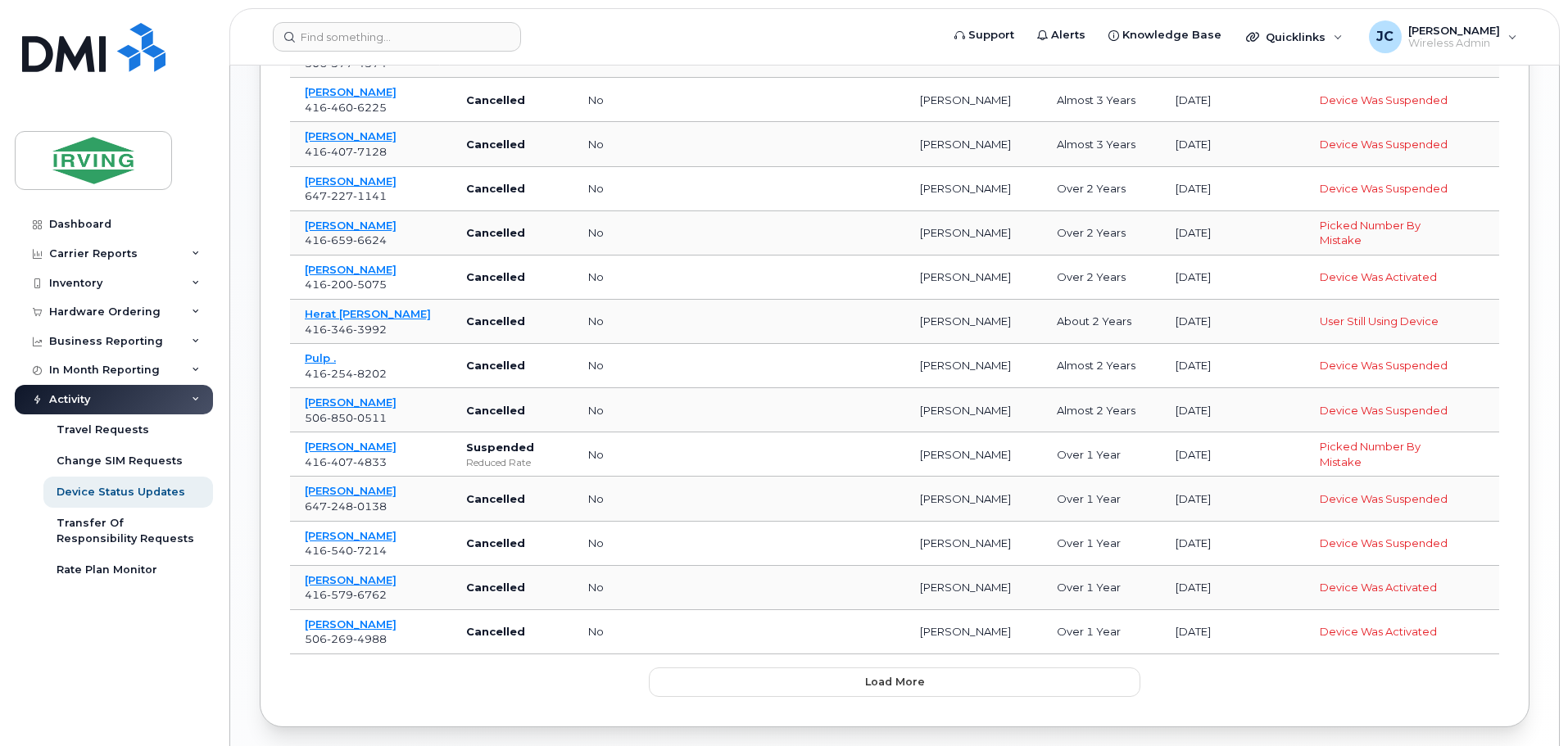
scroll to position [813, 0]
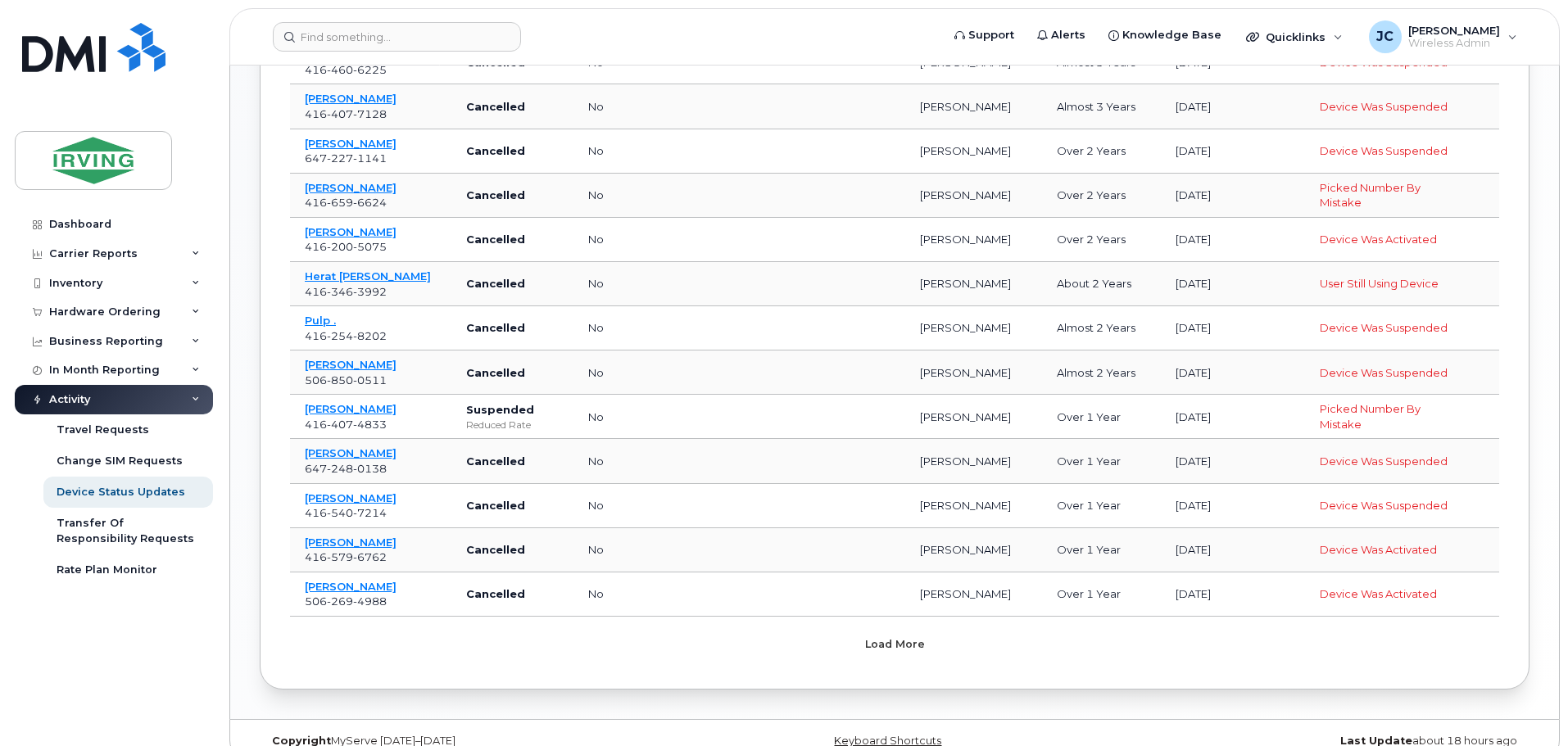
click at [932, 643] on button "Load more" at bounding box center [894, 645] width 491 height 30
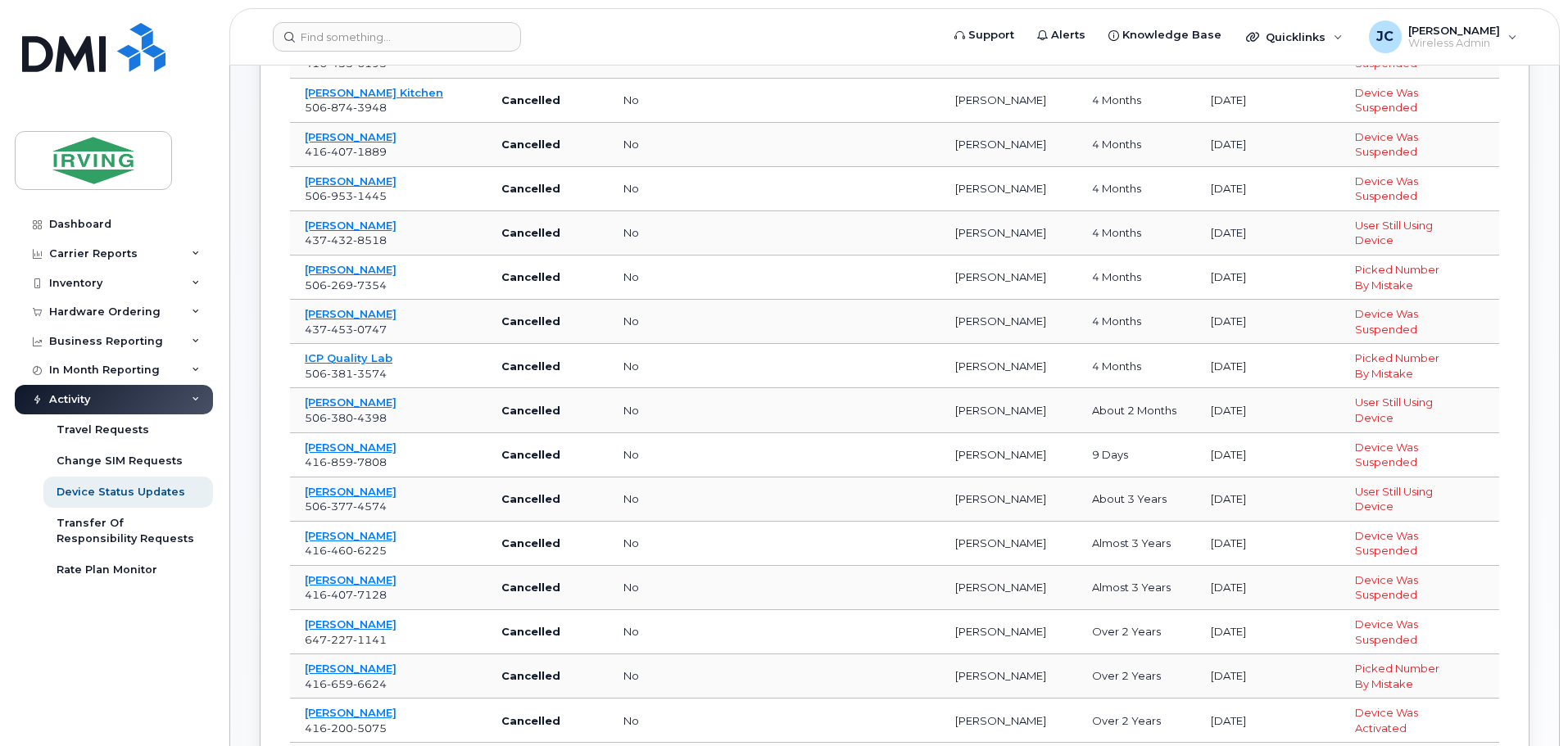
scroll to position [0, 0]
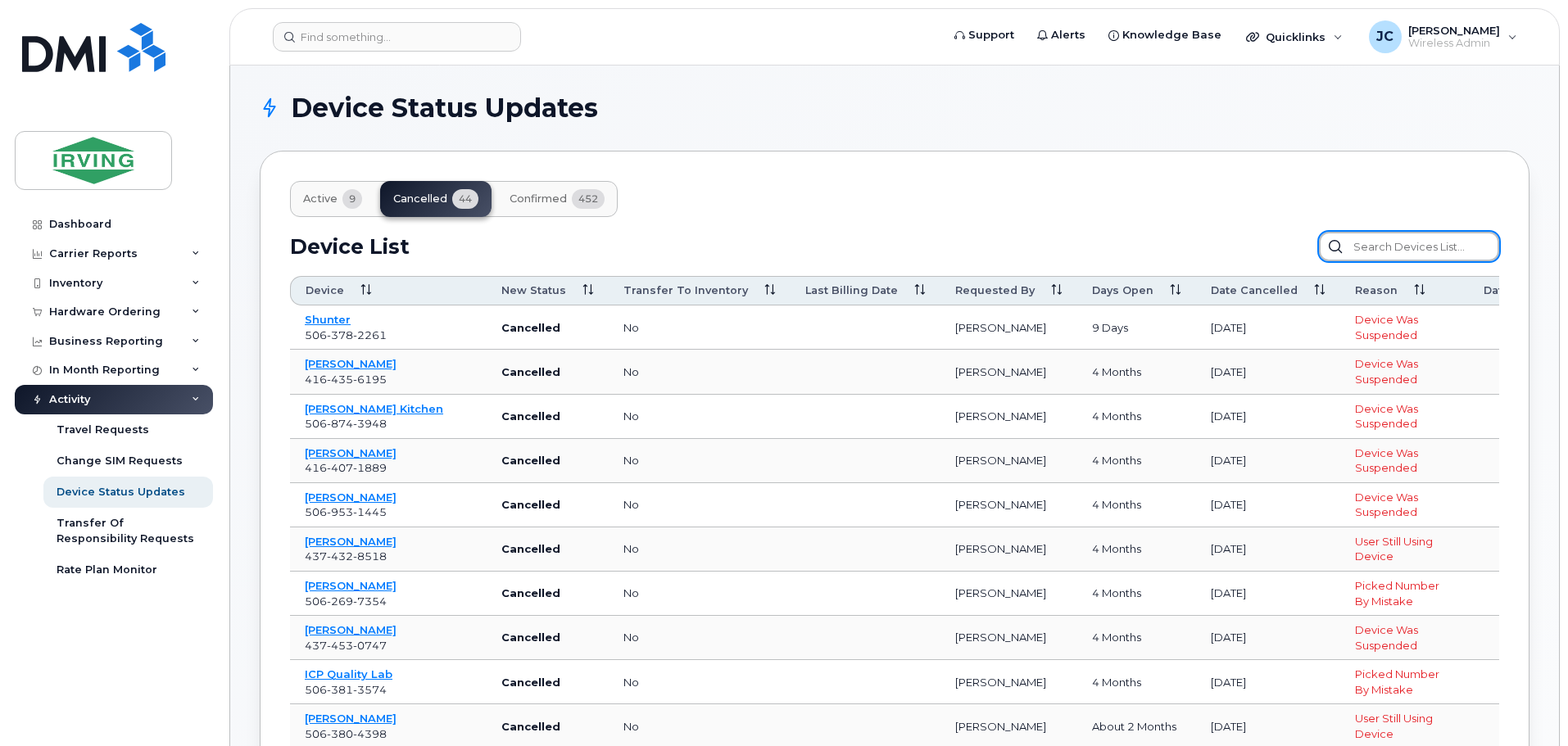
click at [1382, 257] on input "text" at bounding box center [1409, 247] width 180 height 30
type input "506-378-9320"
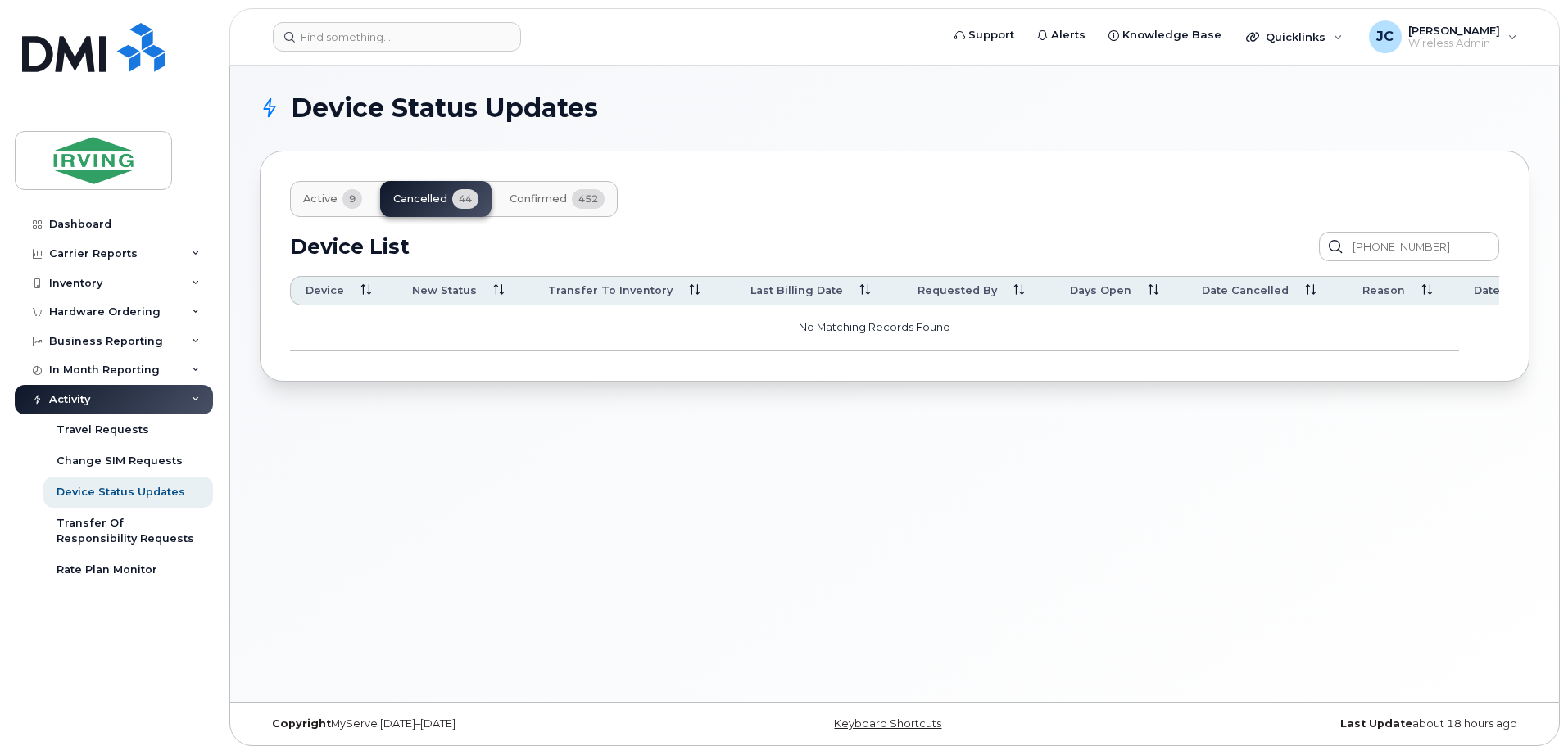
click at [541, 198] on span "Confirmed" at bounding box center [538, 199] width 57 height 13
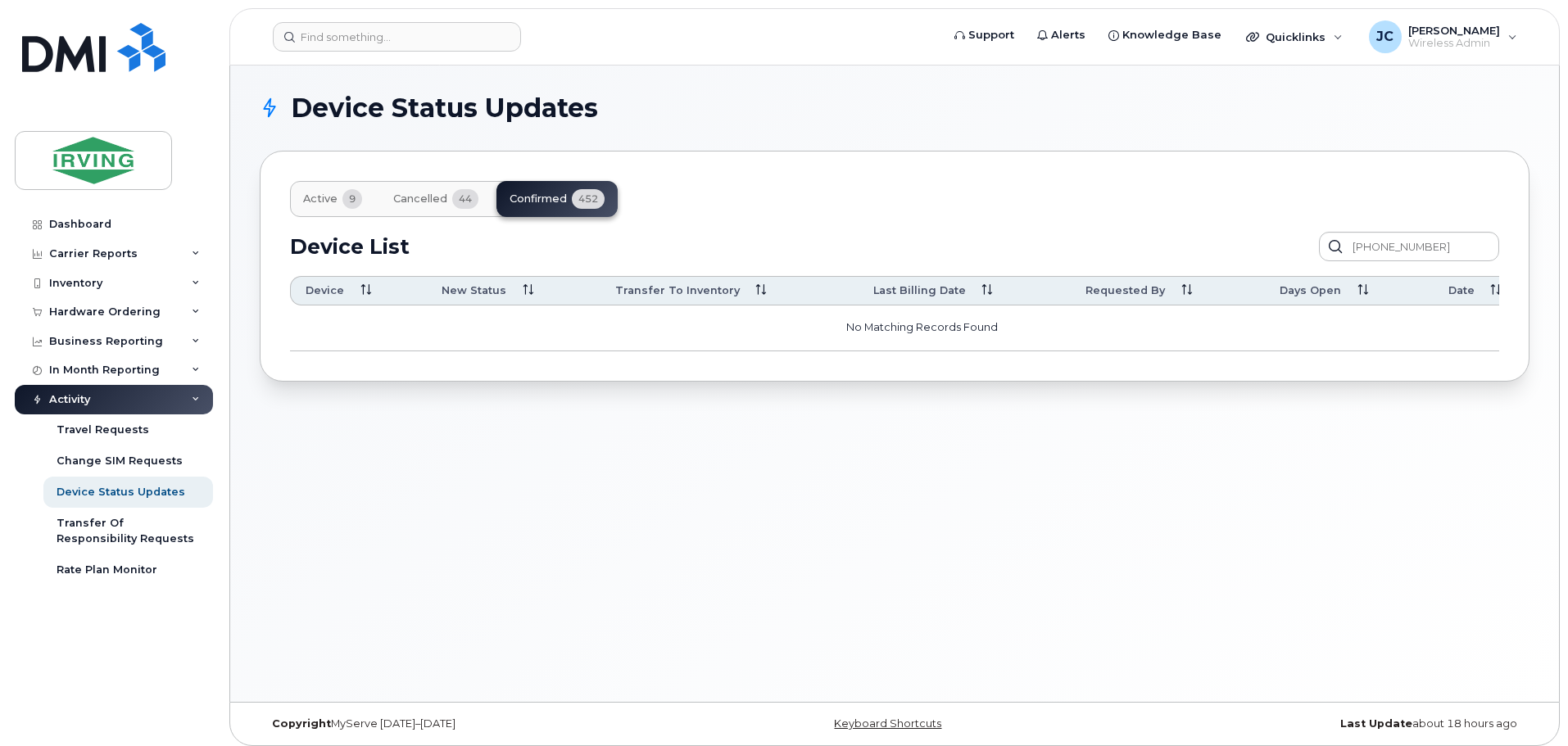
click at [317, 198] on span "Active" at bounding box center [320, 199] width 34 height 13
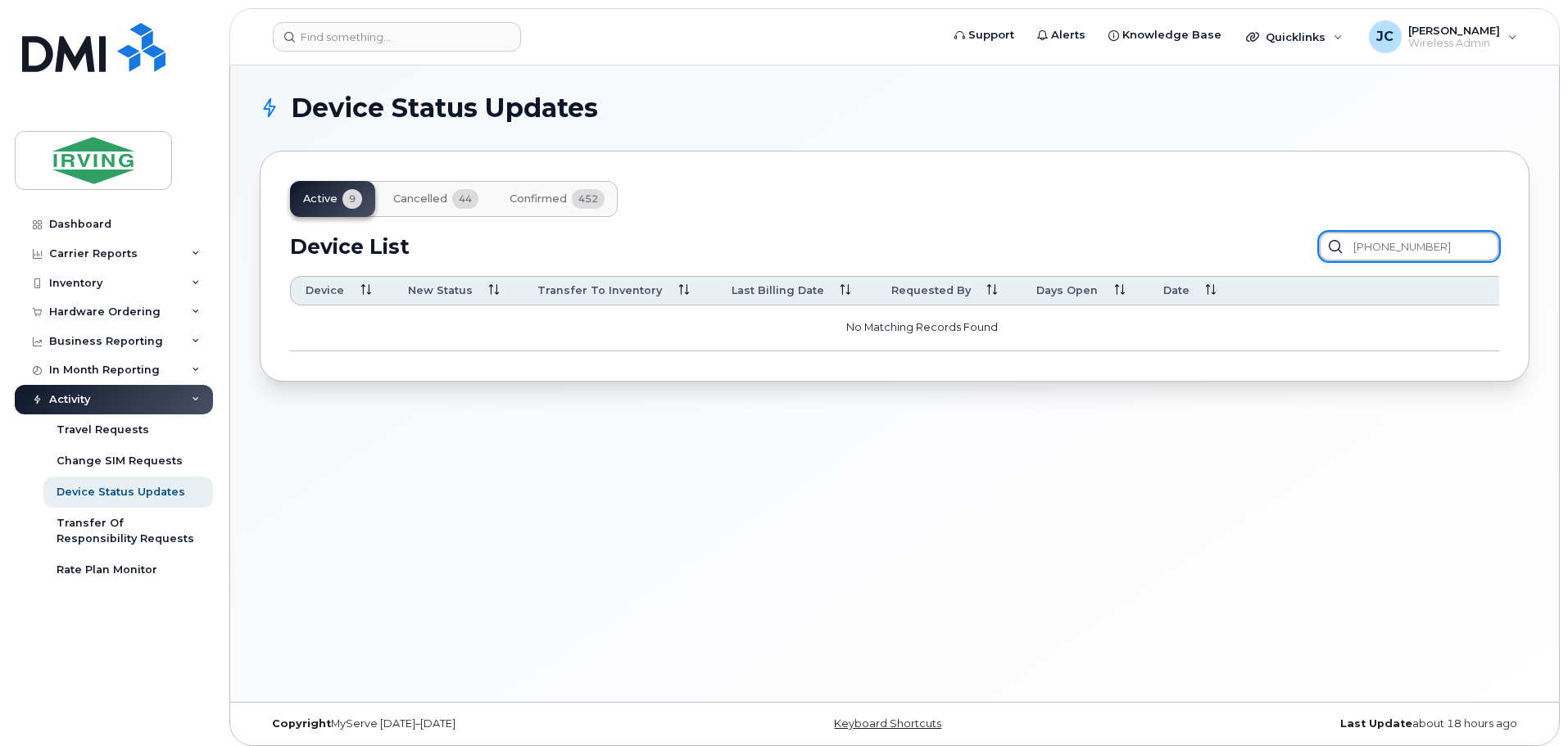
drag, startPoint x: 1454, startPoint y: 243, endPoint x: 1312, endPoint y: 265, distance: 143.7
click at [1312, 265] on div "Device List 506-378-9320 Confirm Request Resend Notifications Cancel Reqest Cus…" at bounding box center [894, 292] width 1209 height 120
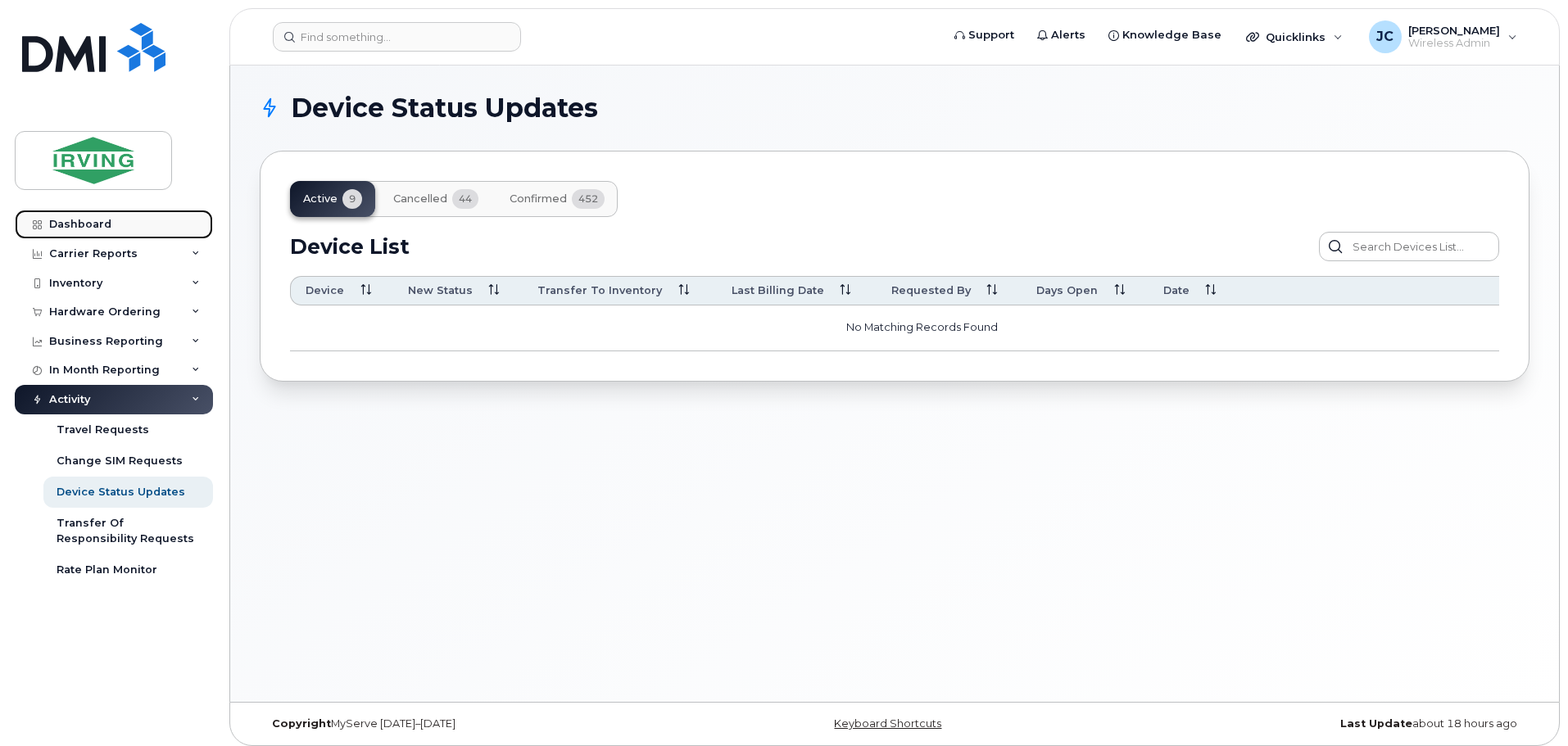
click at [102, 223] on div "Dashboard" at bounding box center [80, 224] width 62 height 13
